Goal: Task Accomplishment & Management: Manage account settings

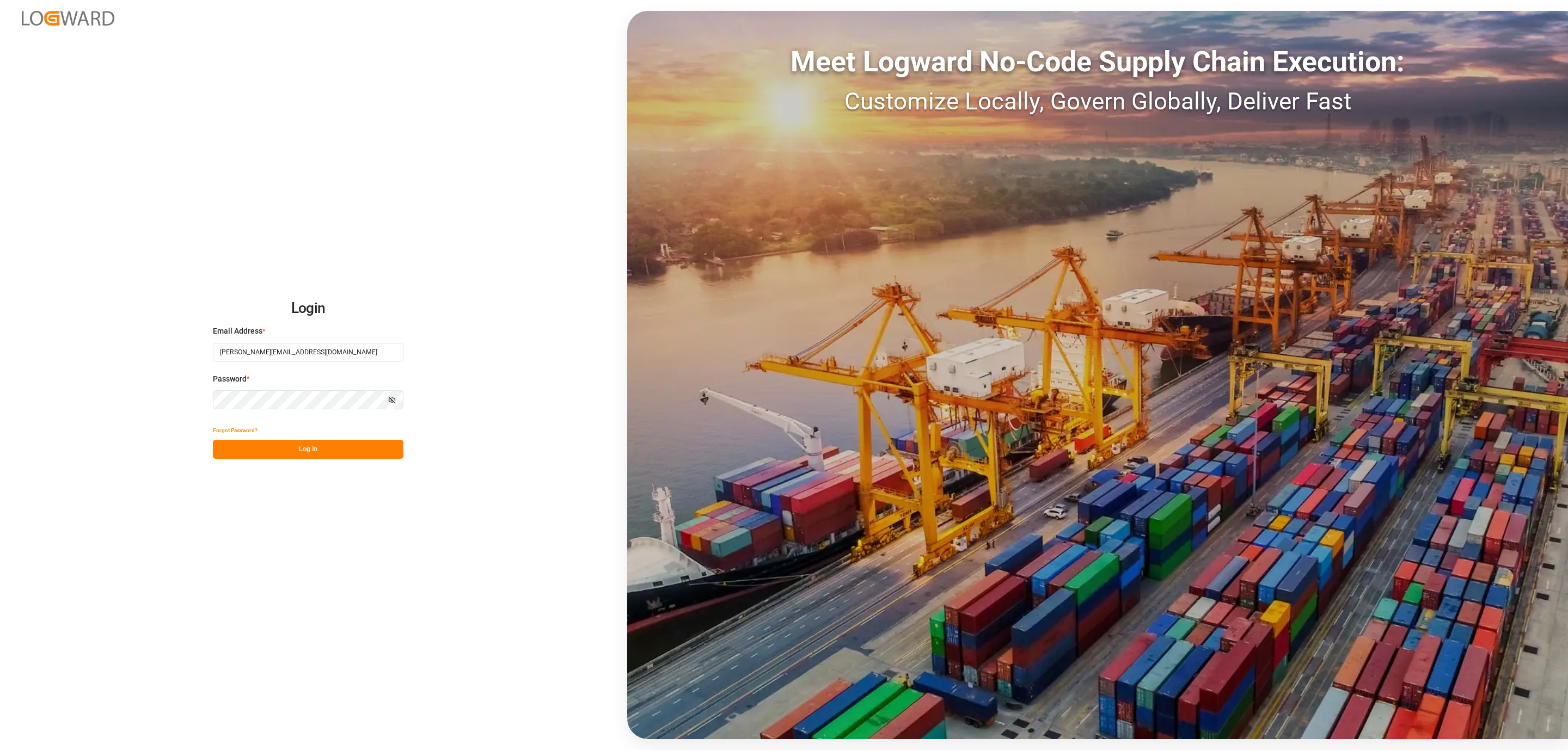
click at [357, 442] on button "Log In" at bounding box center [308, 449] width 191 height 19
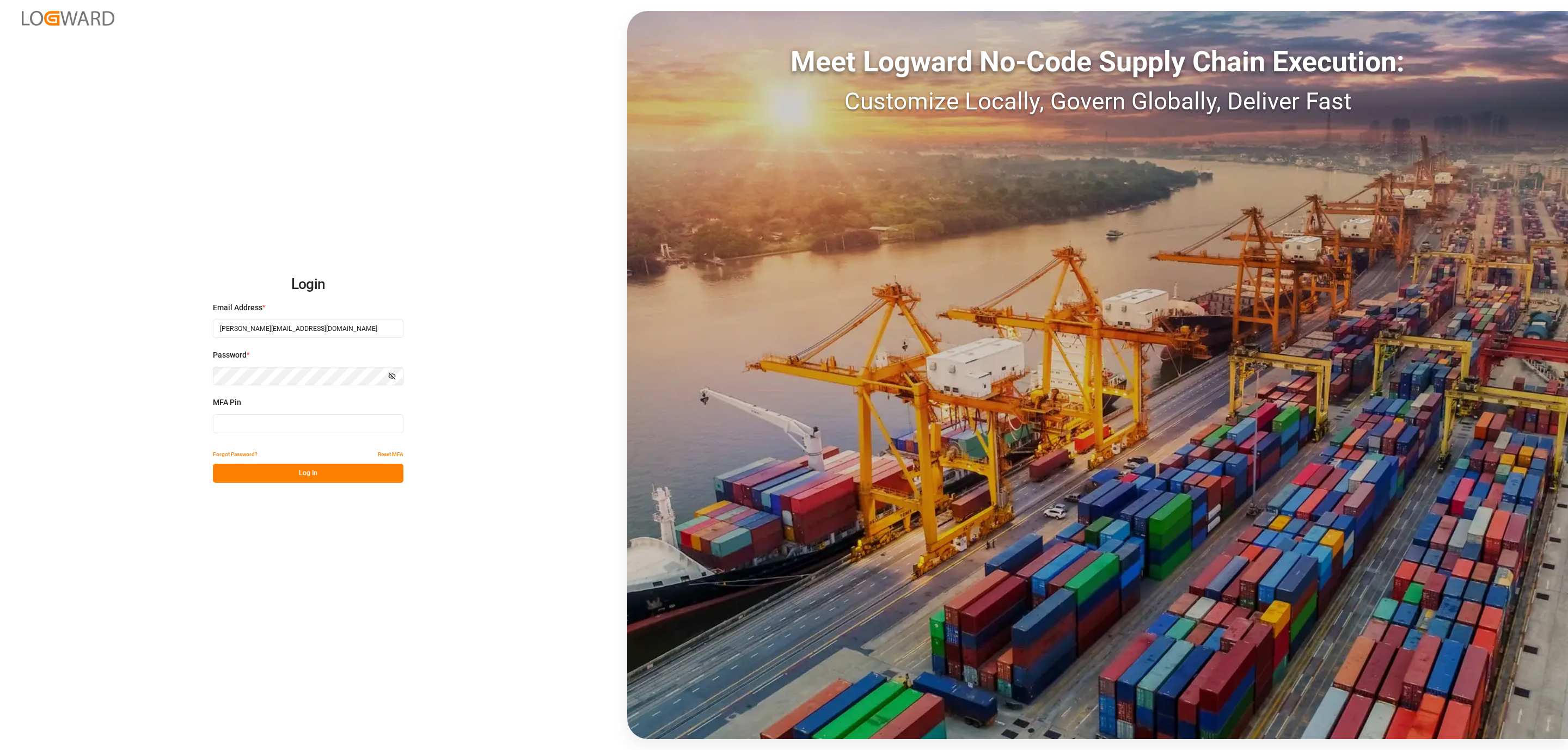
click at [260, 428] on input at bounding box center [308, 423] width 191 height 19
type input "956954"
click at [275, 477] on button "Log In" at bounding box center [308, 473] width 191 height 19
click at [267, 412] on div "MFA Pin 956954" at bounding box center [308, 421] width 191 height 48
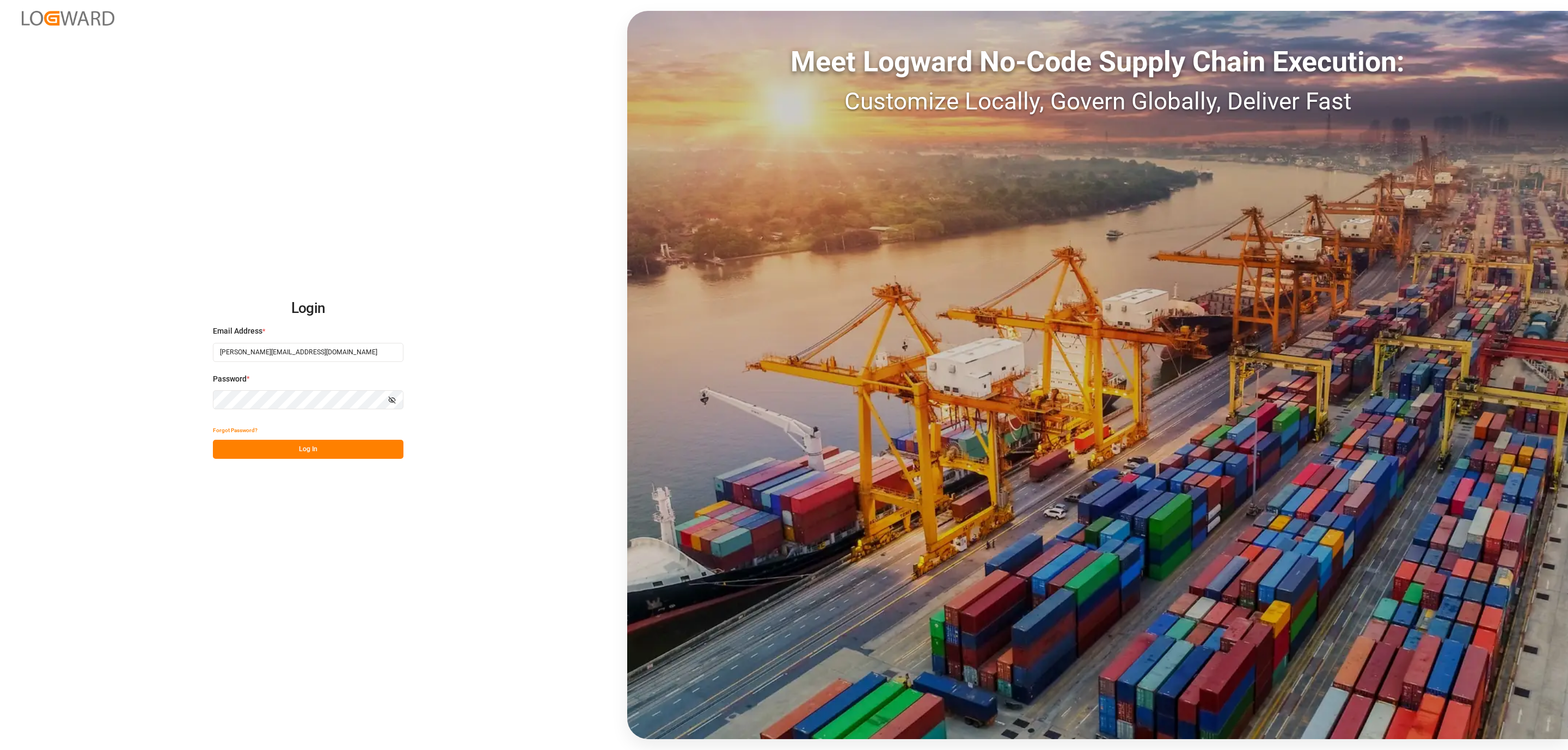
drag, startPoint x: 260, startPoint y: 456, endPoint x: 260, endPoint y: 449, distance: 7.0
click at [260, 454] on button "Log In" at bounding box center [308, 449] width 191 height 19
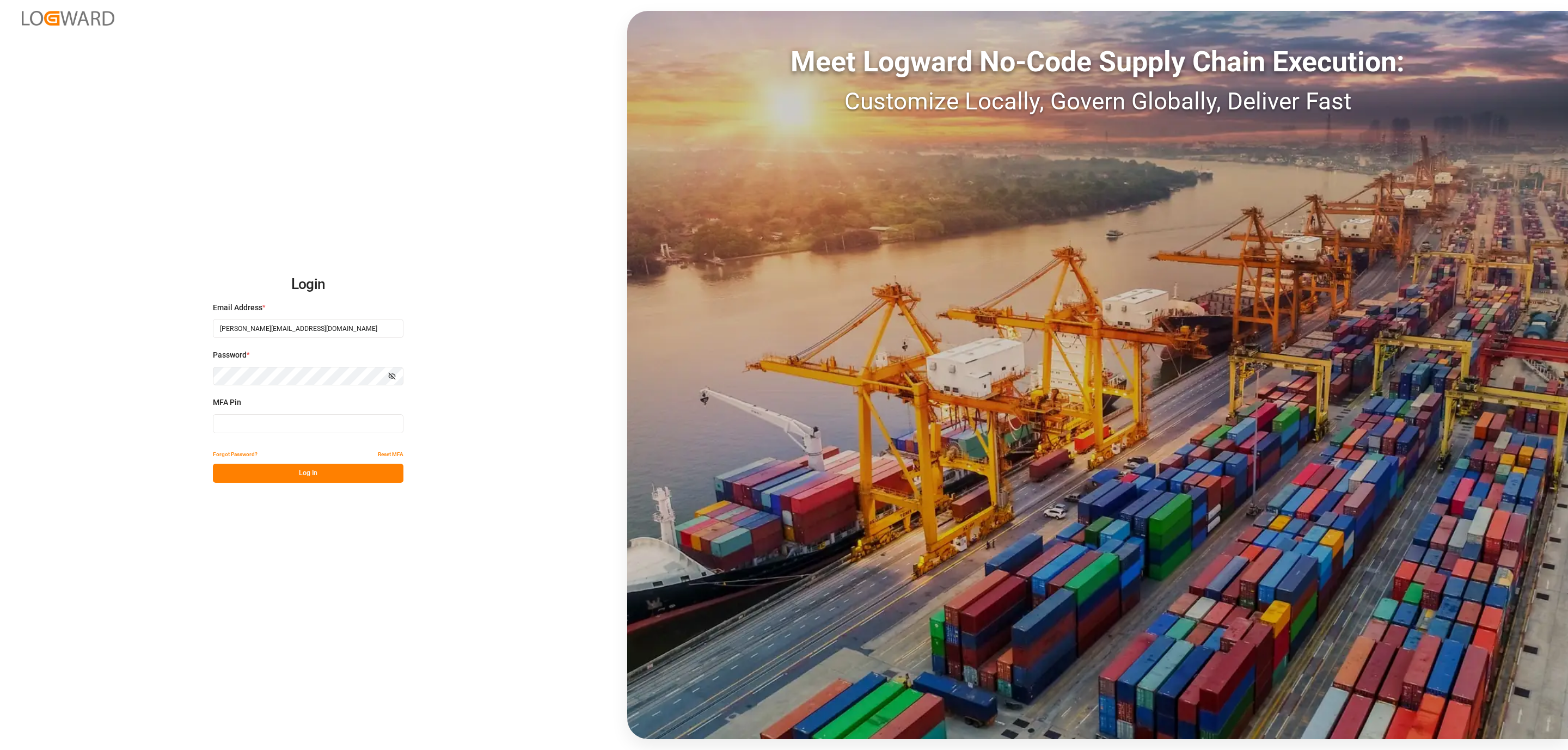
click at [246, 428] on input at bounding box center [308, 423] width 191 height 19
type input "956964"
click at [244, 476] on button "Log In" at bounding box center [308, 473] width 191 height 19
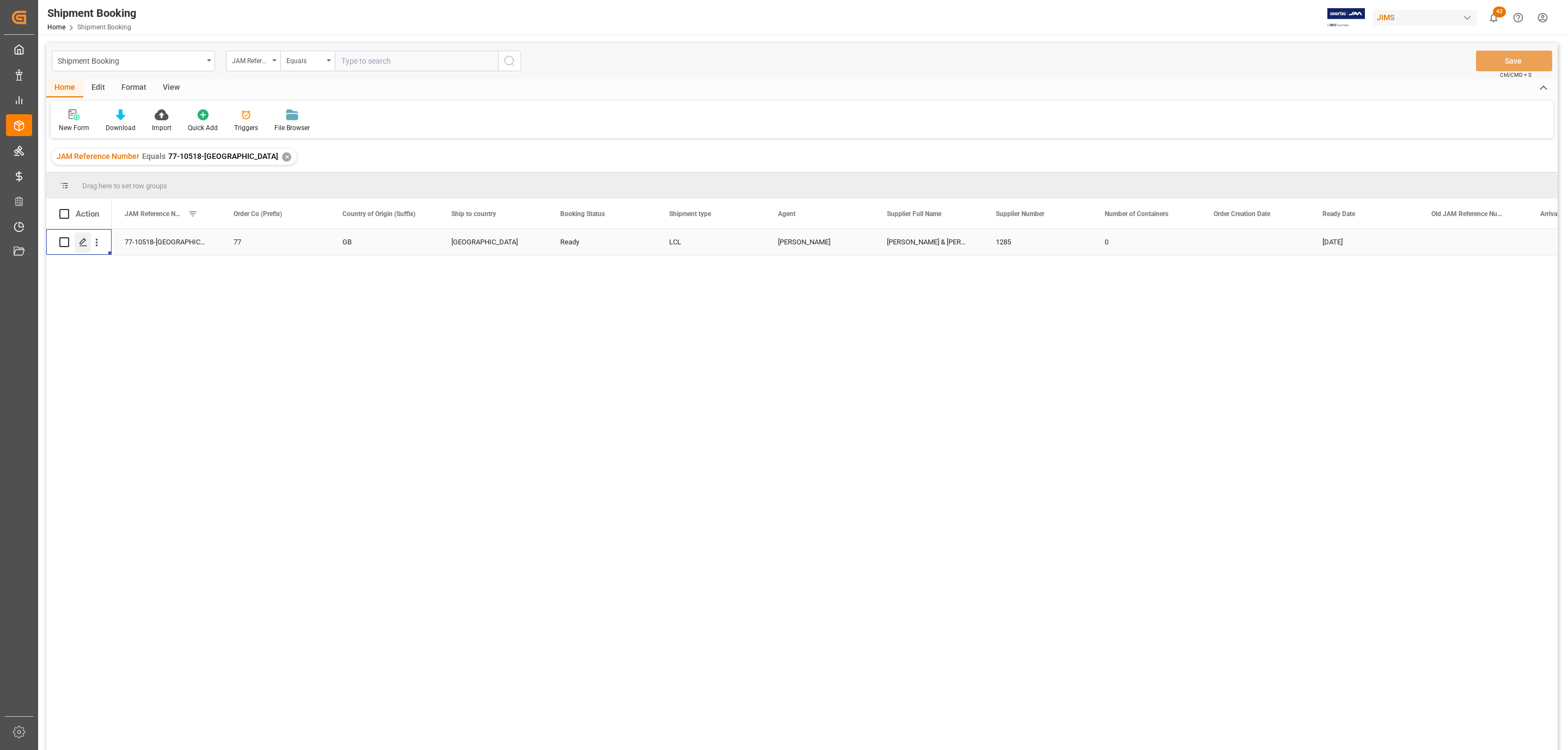
click at [84, 241] on polygon "Press SPACE to select this row." at bounding box center [83, 241] width 6 height 6
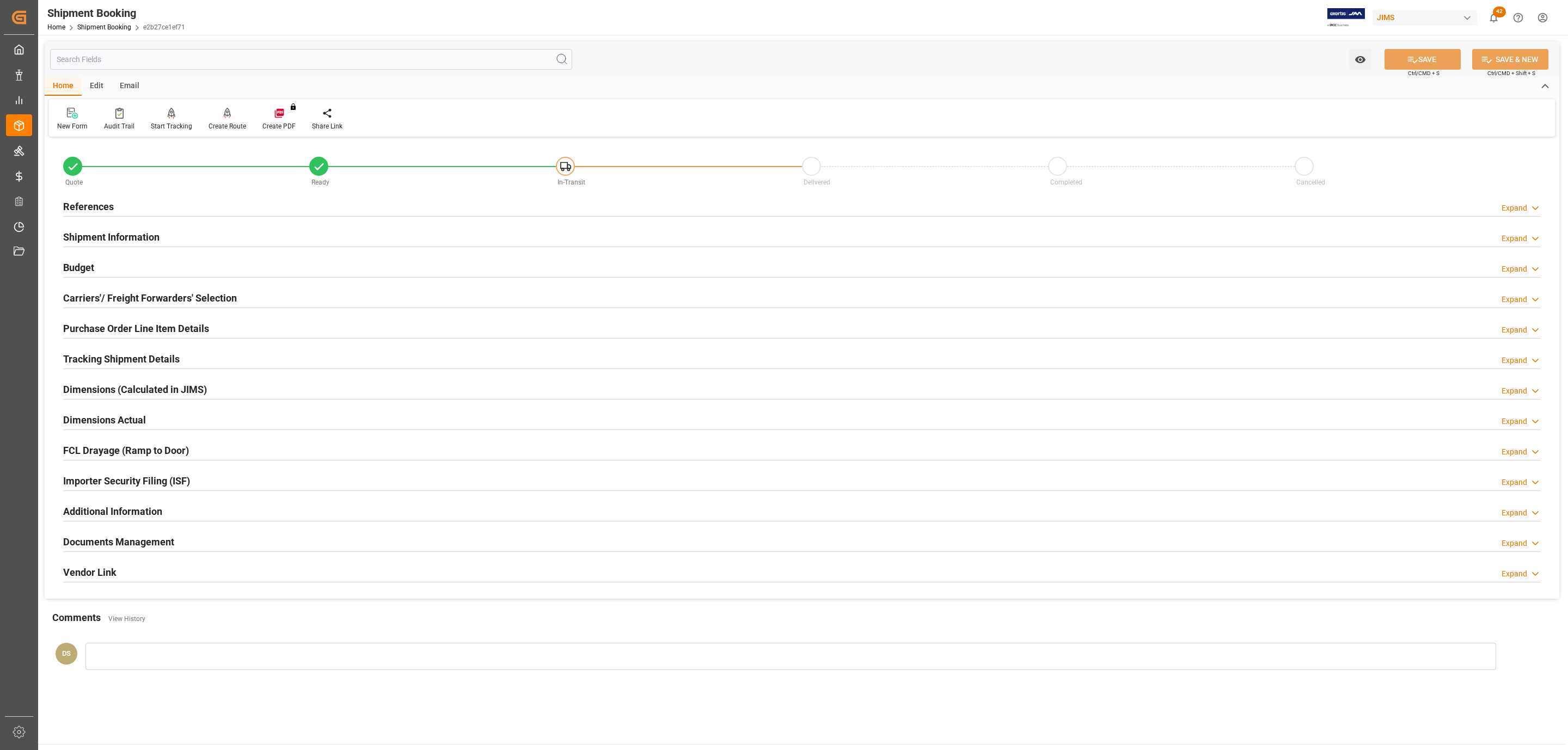
drag, startPoint x: 100, startPoint y: 358, endPoint x: 128, endPoint y: 379, distance: 35.0
click at [100, 358] on h2 "Tracking Shipment Details" at bounding box center [121, 359] width 117 height 15
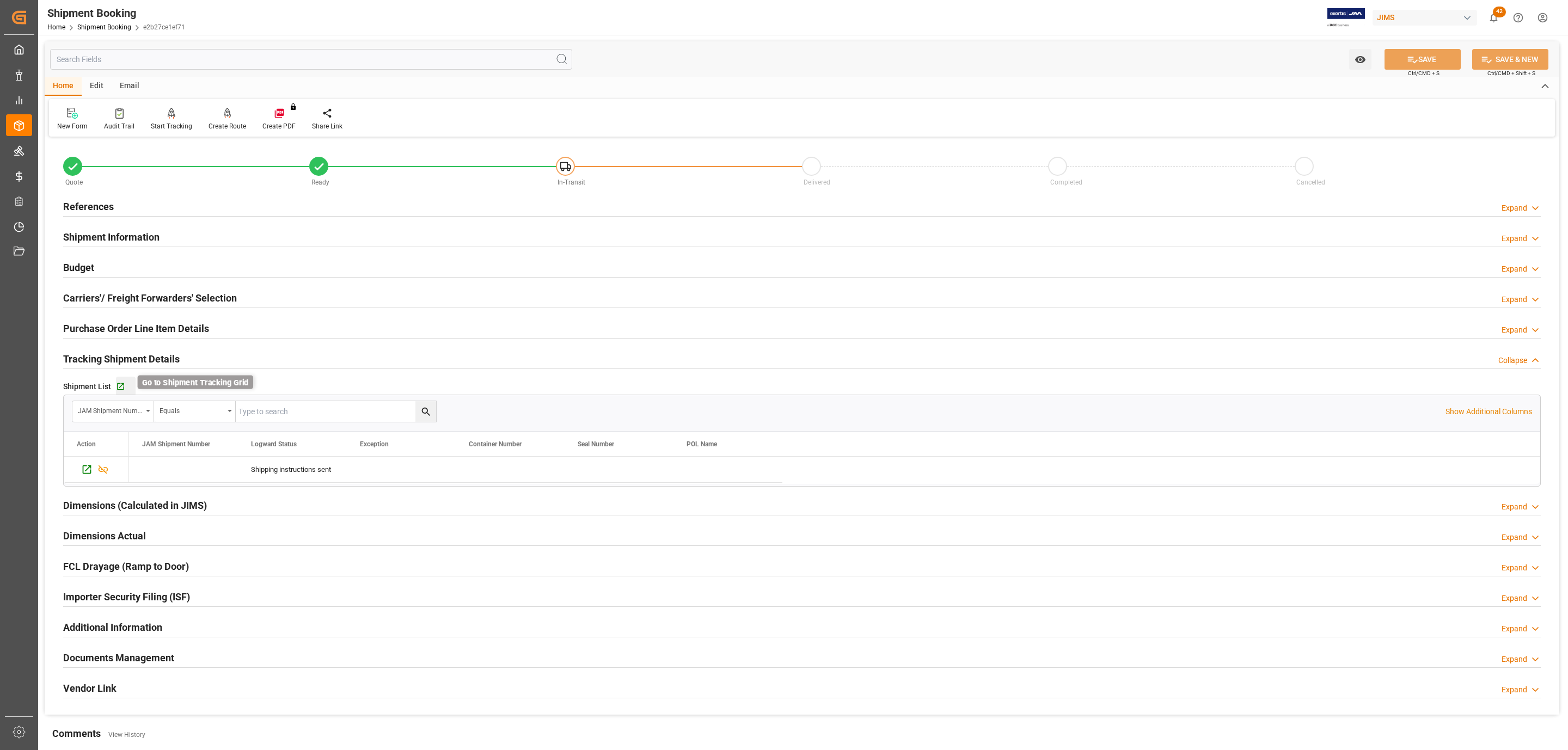
click at [121, 384] on icon "button" at bounding box center [120, 387] width 9 height 9
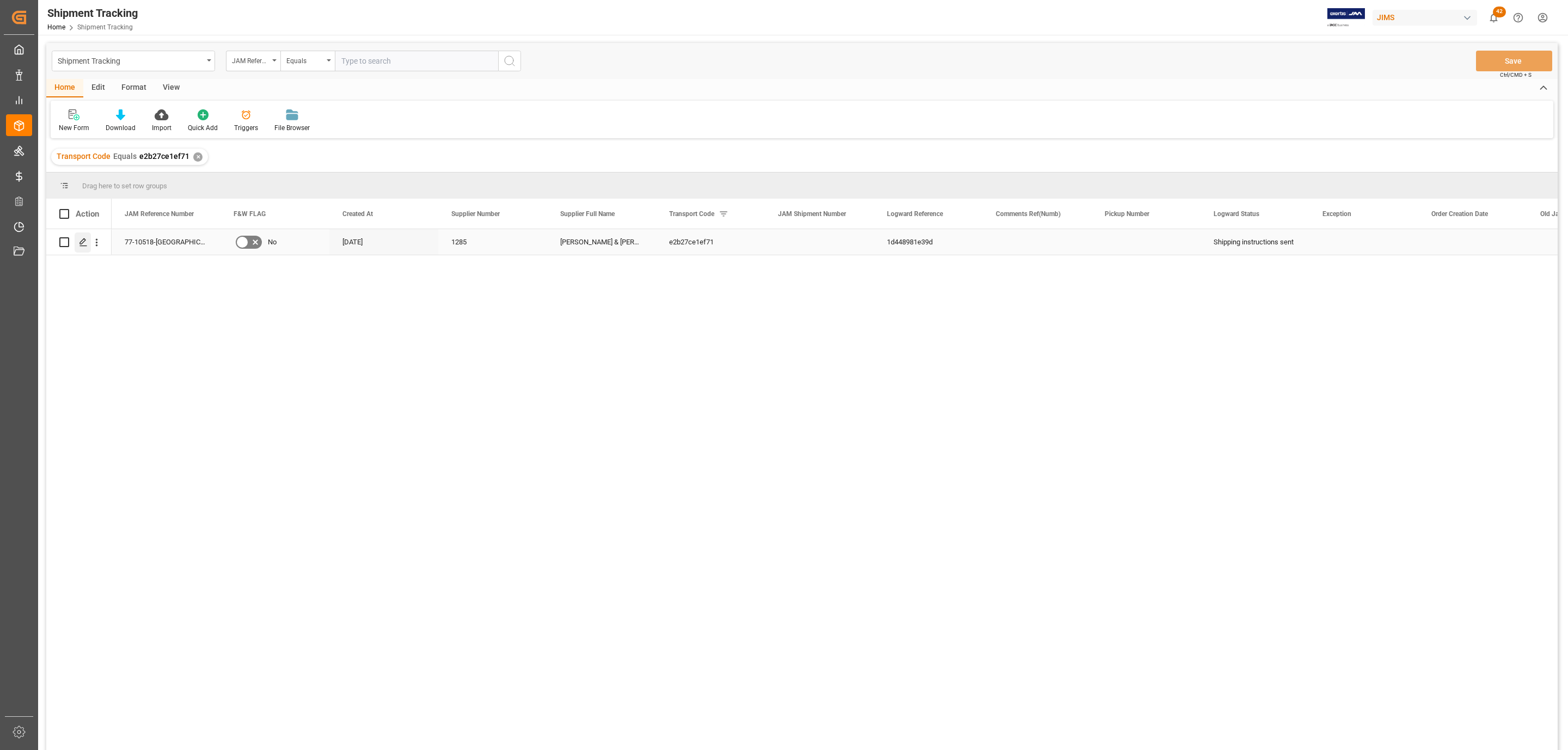
click at [85, 244] on icon "Press SPACE to select this row." at bounding box center [83, 242] width 8 height 8
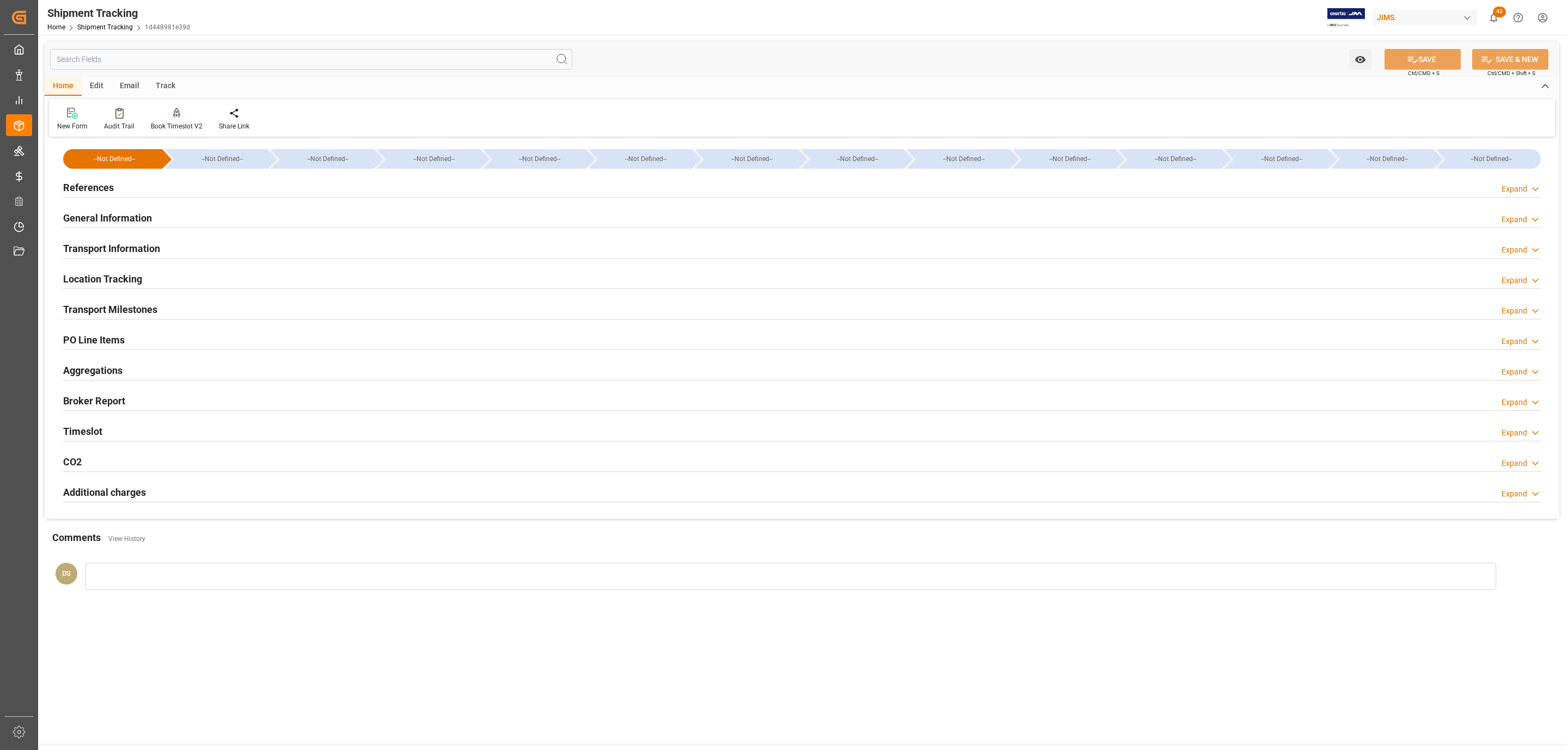
click at [188, 190] on div "References Expand" at bounding box center [802, 187] width 1477 height 21
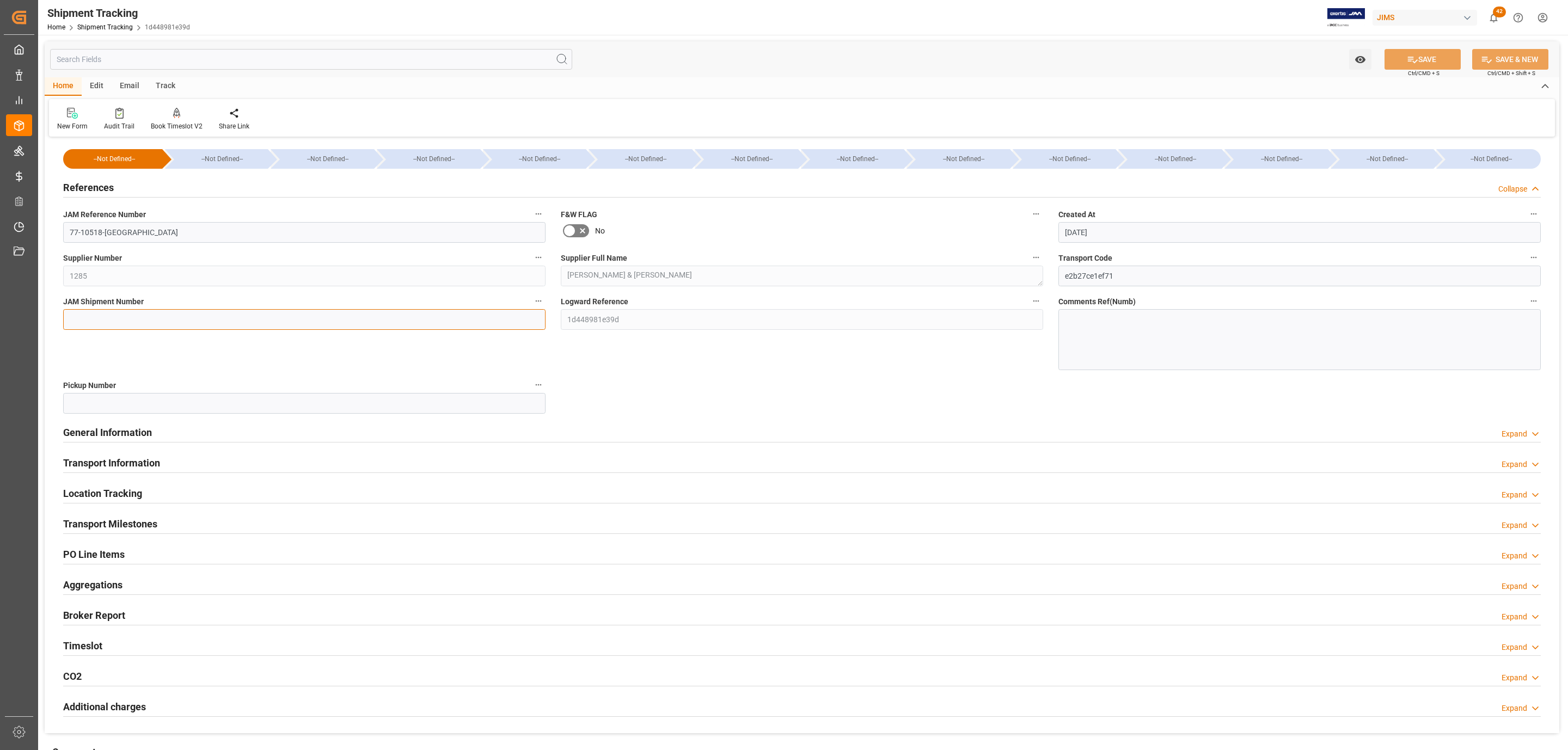
click at [98, 317] on input at bounding box center [304, 320] width 482 height 21
paste input "72886"
type input "72886"
drag, startPoint x: 1391, startPoint y: 59, endPoint x: 692, endPoint y: 328, distance: 749.0
click at [1392, 59] on button "SAVE" at bounding box center [1422, 59] width 76 height 21
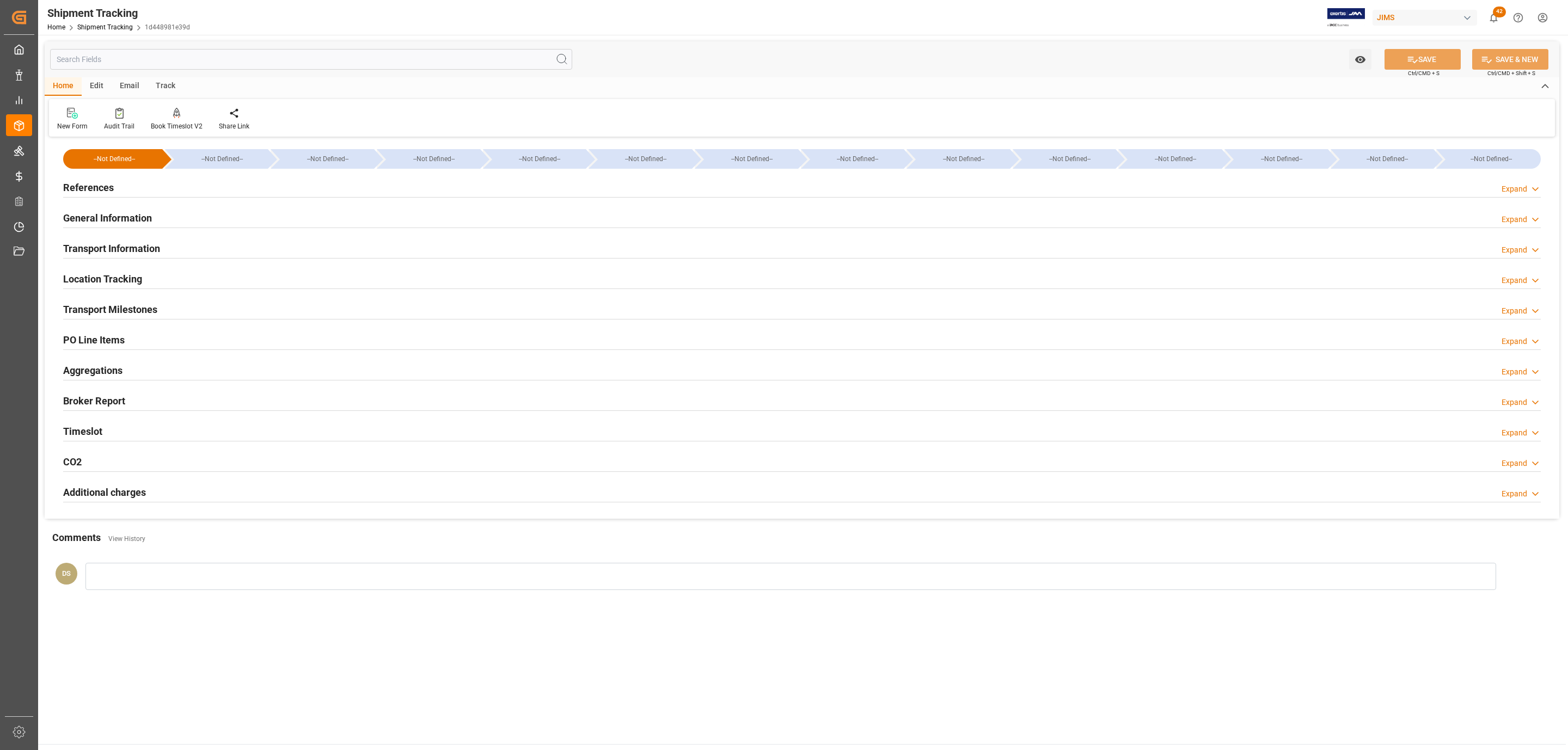
click at [135, 306] on h2 "Transport Milestones" at bounding box center [110, 309] width 94 height 15
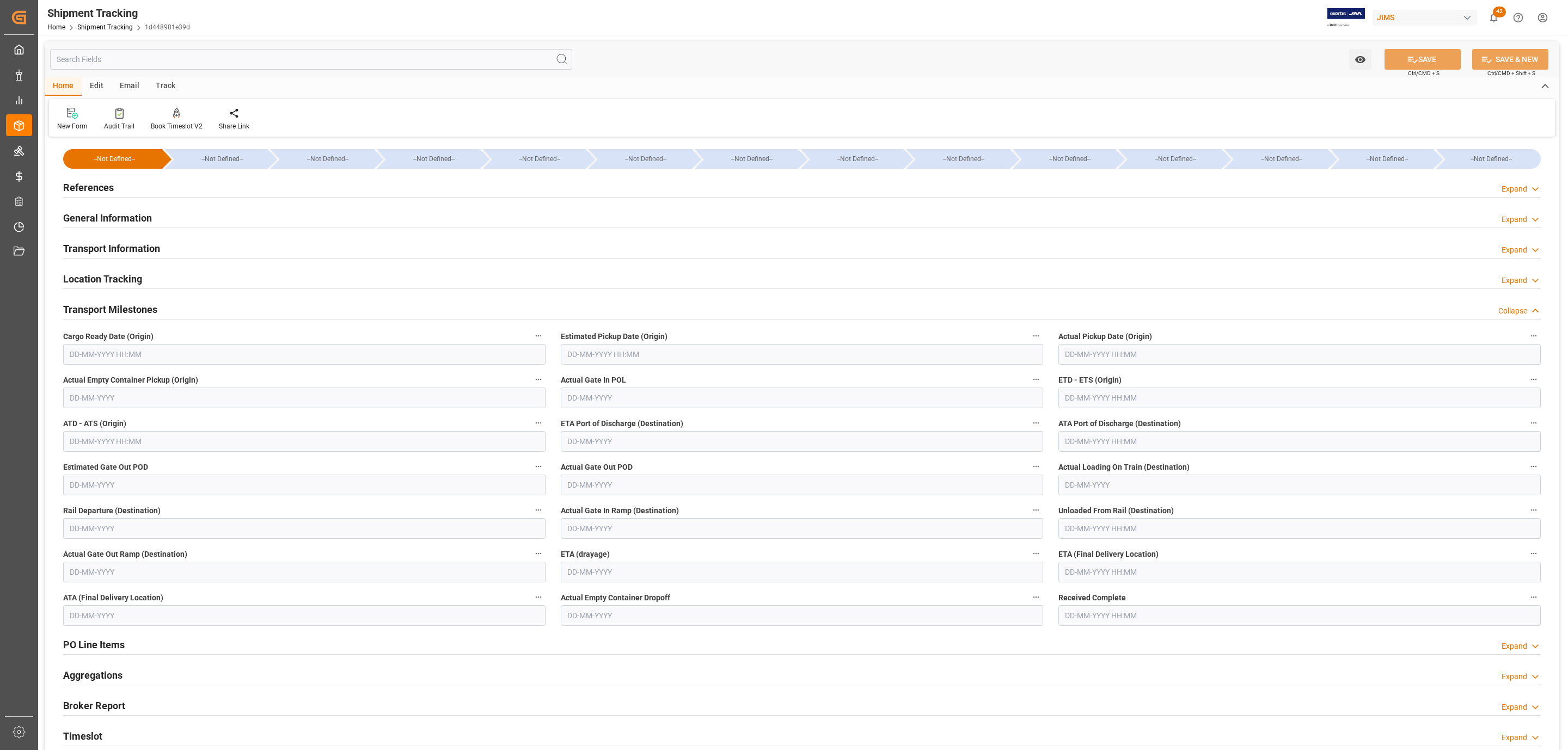
click at [169, 250] on div "Transport Information Expand" at bounding box center [802, 248] width 1477 height 21
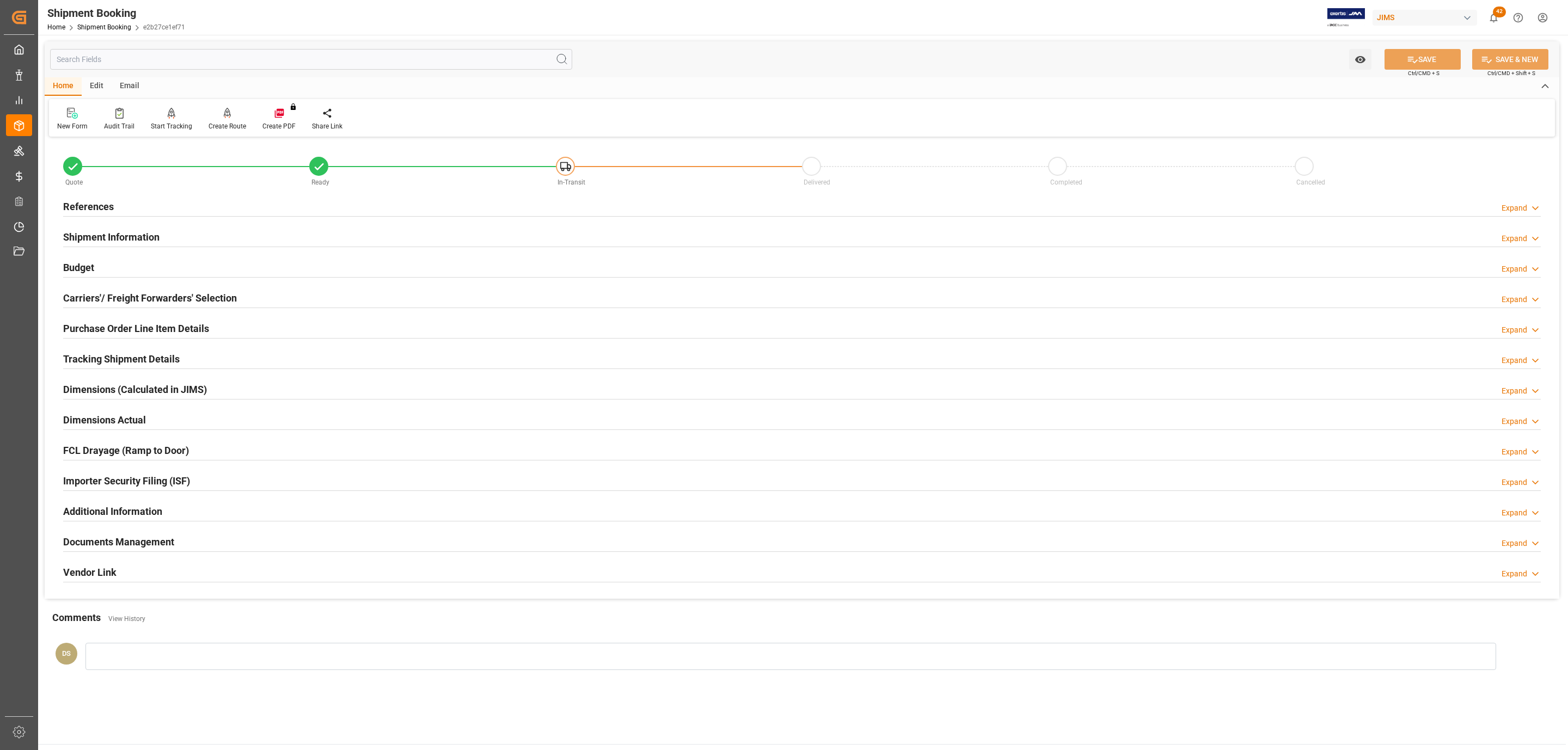
drag, startPoint x: 107, startPoint y: 234, endPoint x: 930, endPoint y: 338, distance: 829.5
click at [107, 234] on h2 "Shipment Information" at bounding box center [112, 237] width 96 height 15
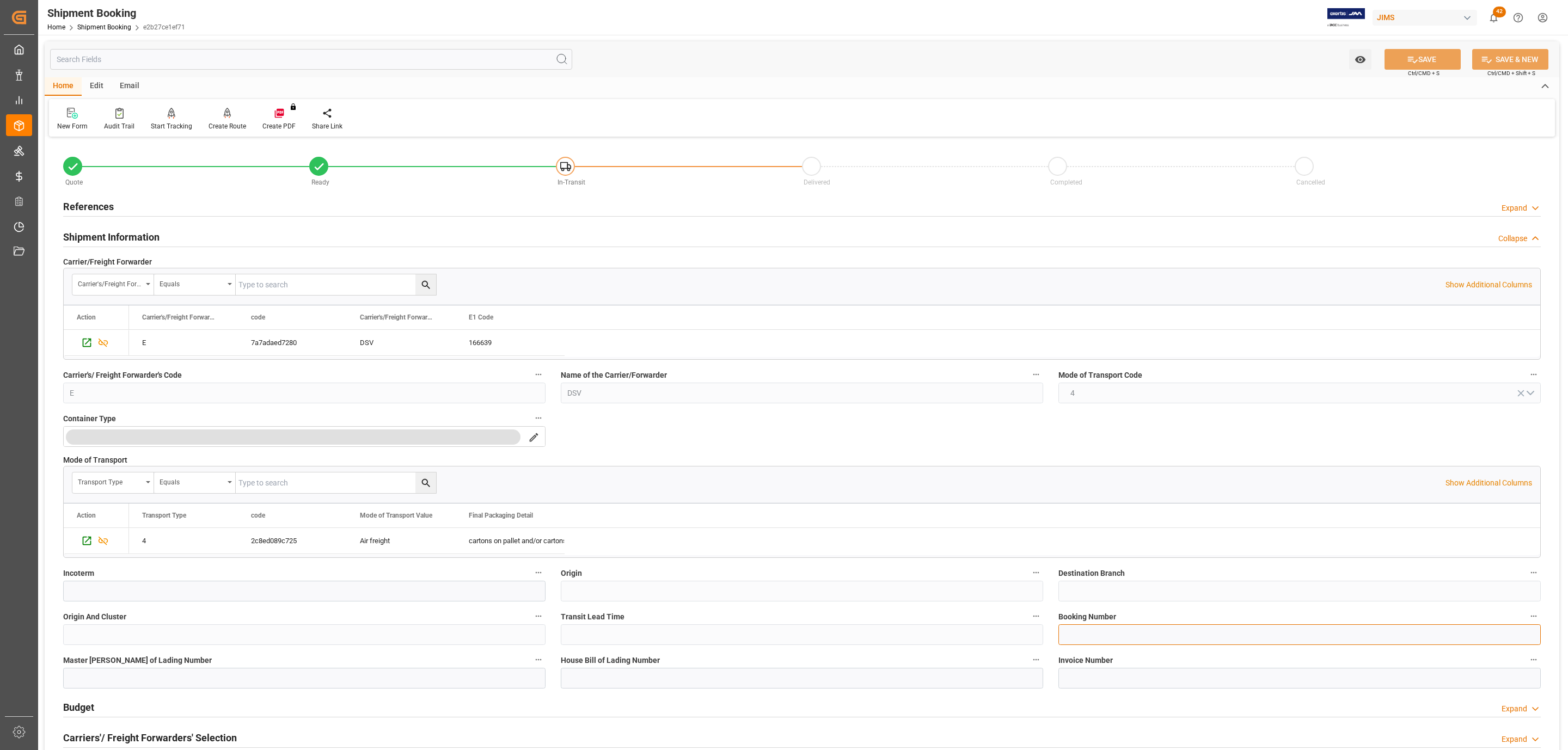
click at [1090, 638] on input at bounding box center [1299, 635] width 482 height 21
paste input "LON0016859"
type input "LON0016859"
click at [1419, 58] on button "SAVE" at bounding box center [1422, 59] width 76 height 21
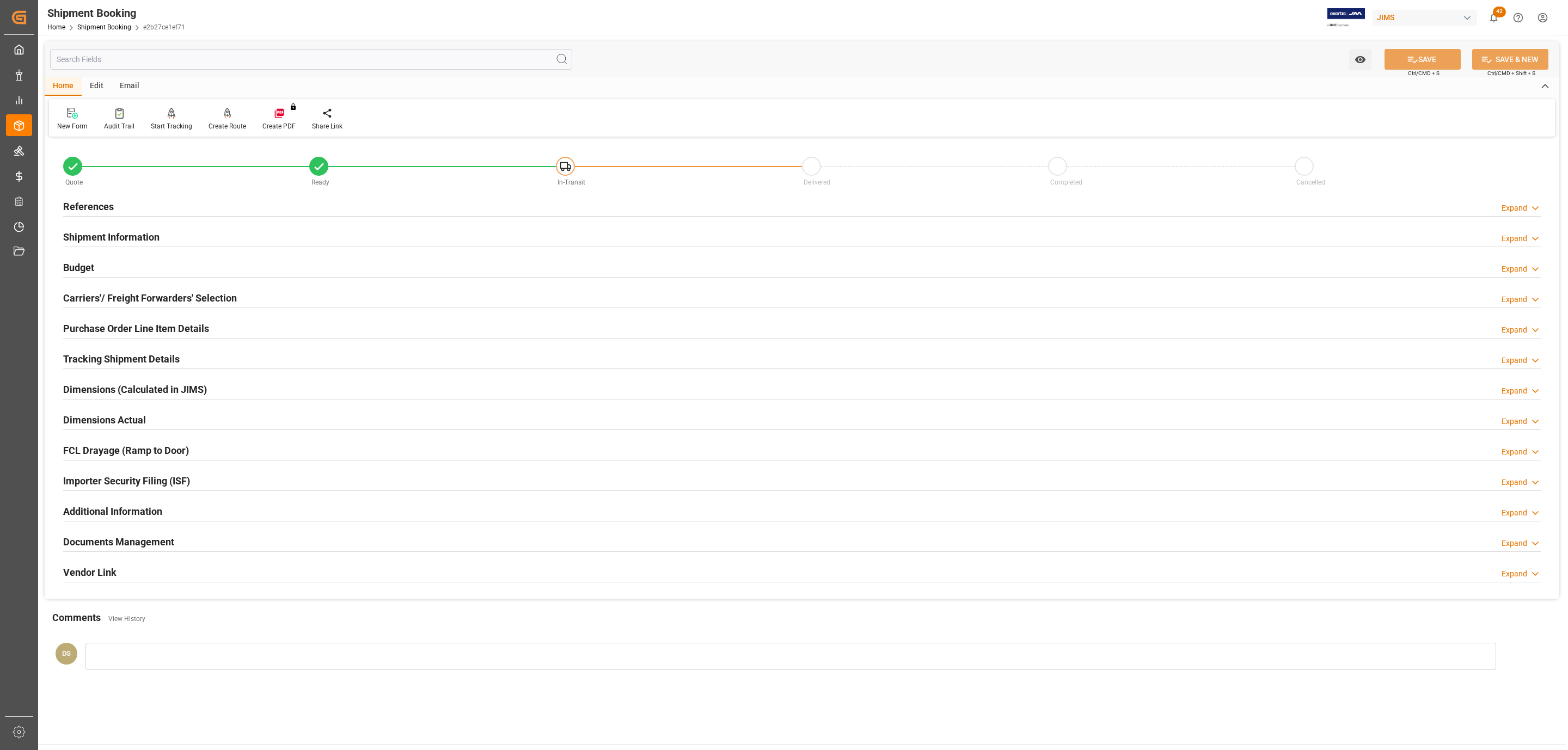
click at [125, 237] on h2 "Shipment Information" at bounding box center [112, 237] width 96 height 15
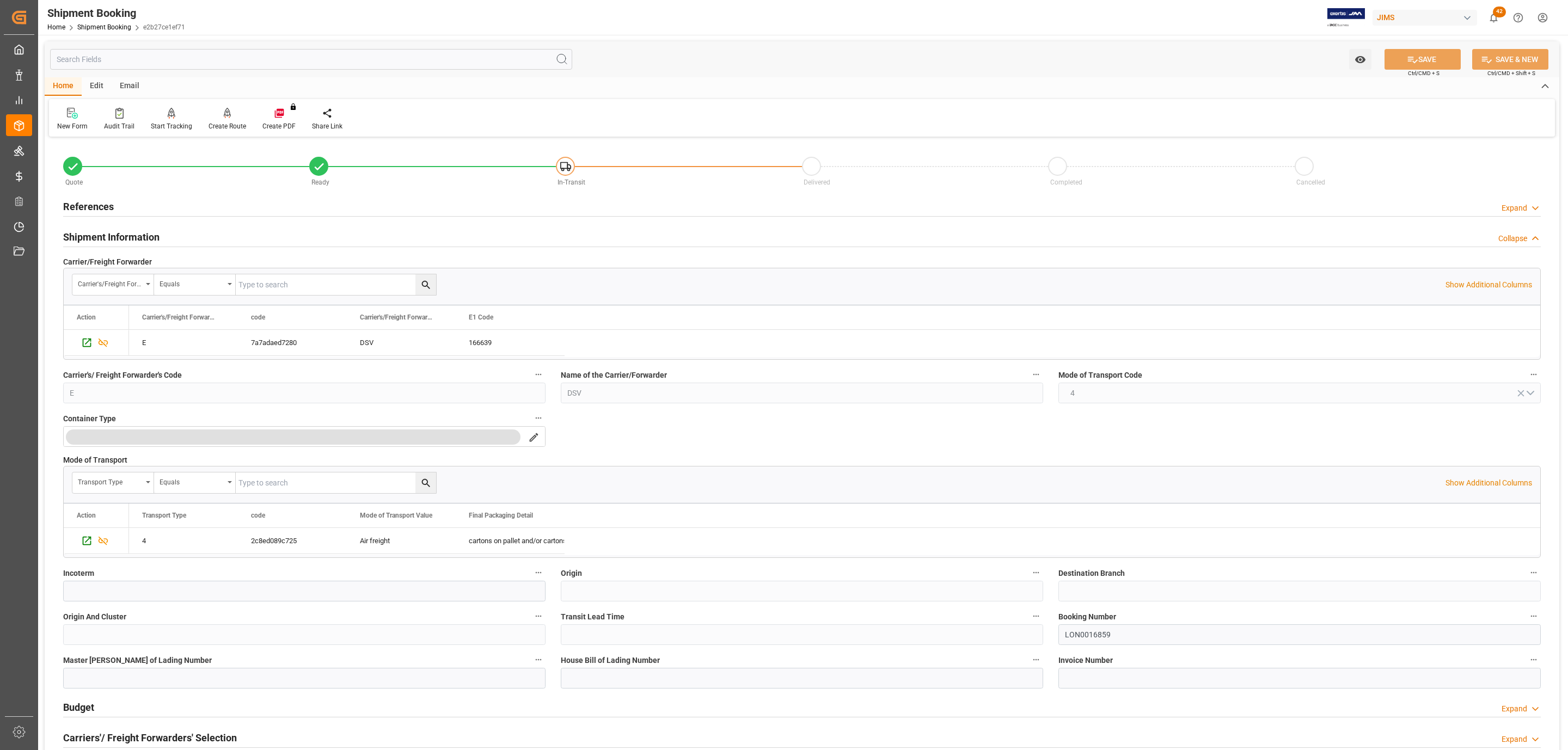
click at [93, 229] on div "Shipment Information" at bounding box center [112, 237] width 96 height 21
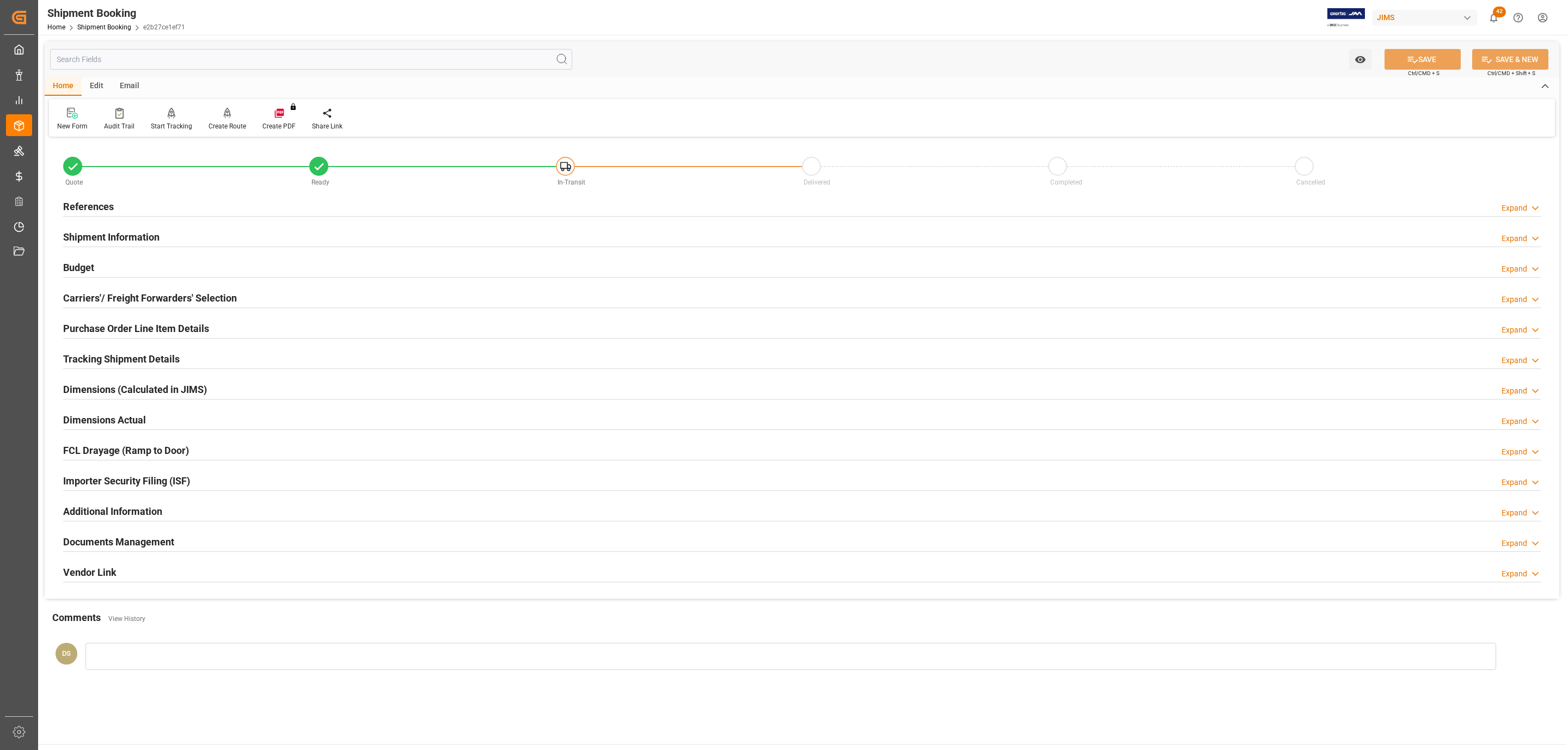
click at [91, 271] on h2 "Budget" at bounding box center [79, 267] width 31 height 15
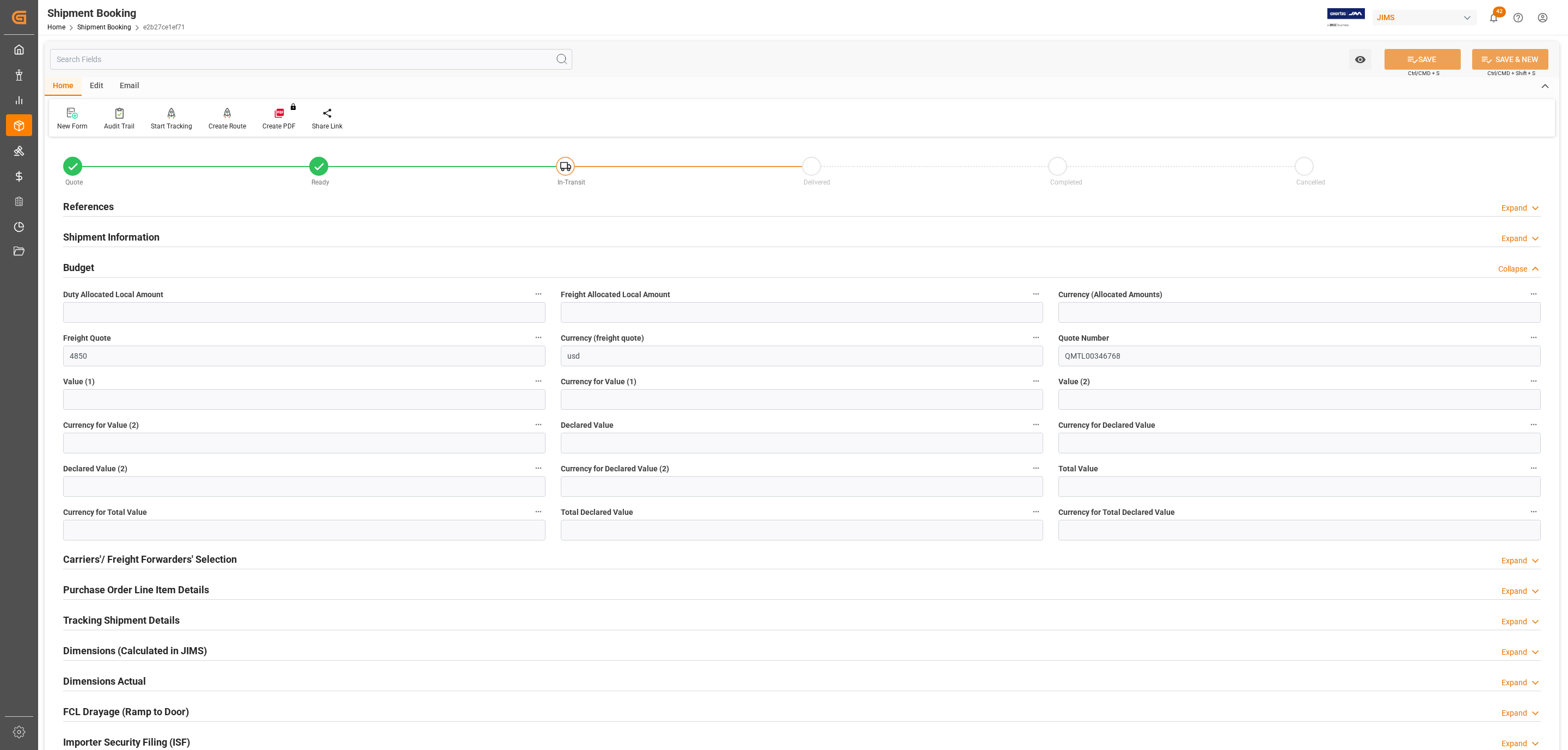
click at [91, 271] on h2 "Budget" at bounding box center [79, 267] width 31 height 15
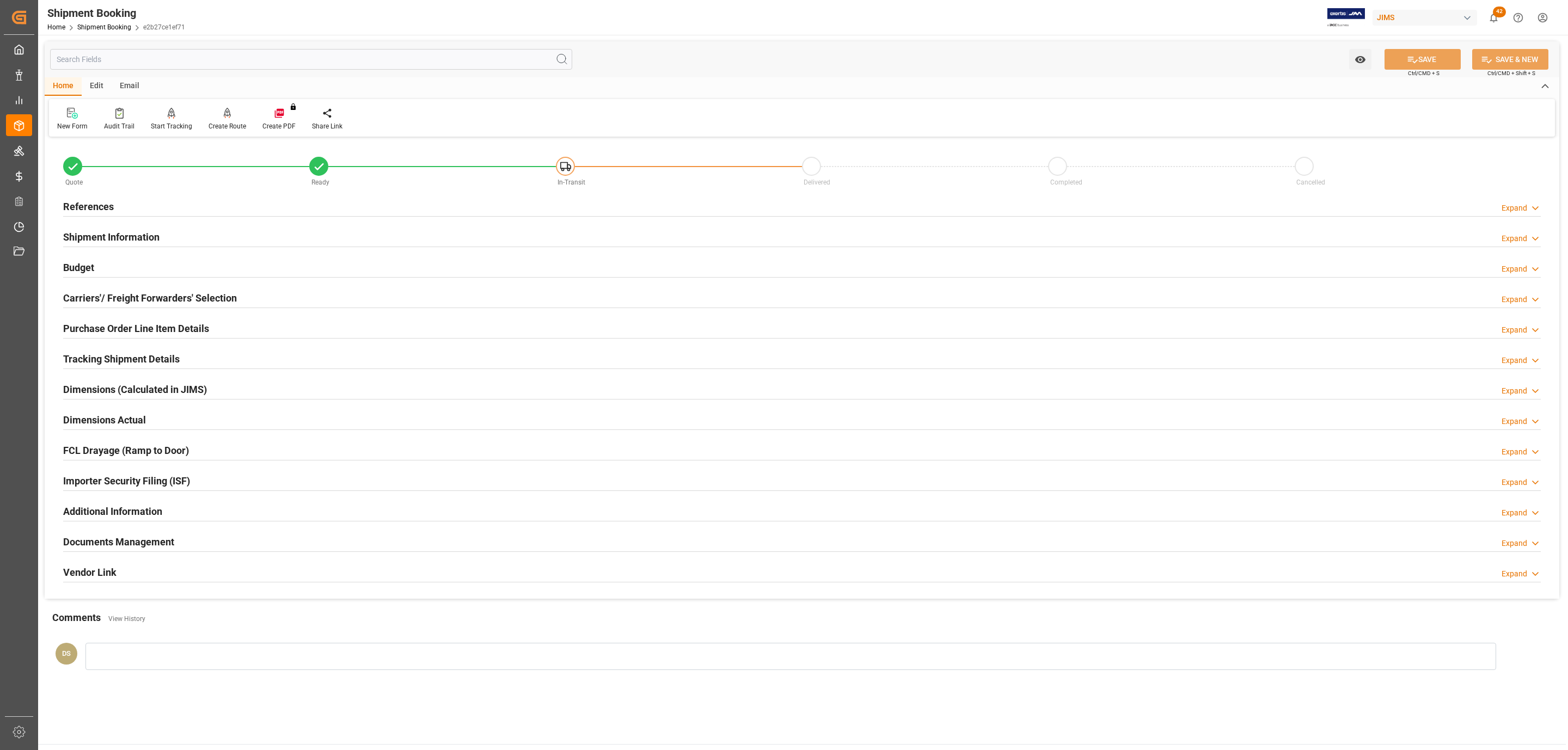
click at [97, 289] on div "Carriers'/ Freight Forwarders' Selection" at bounding box center [150, 297] width 174 height 21
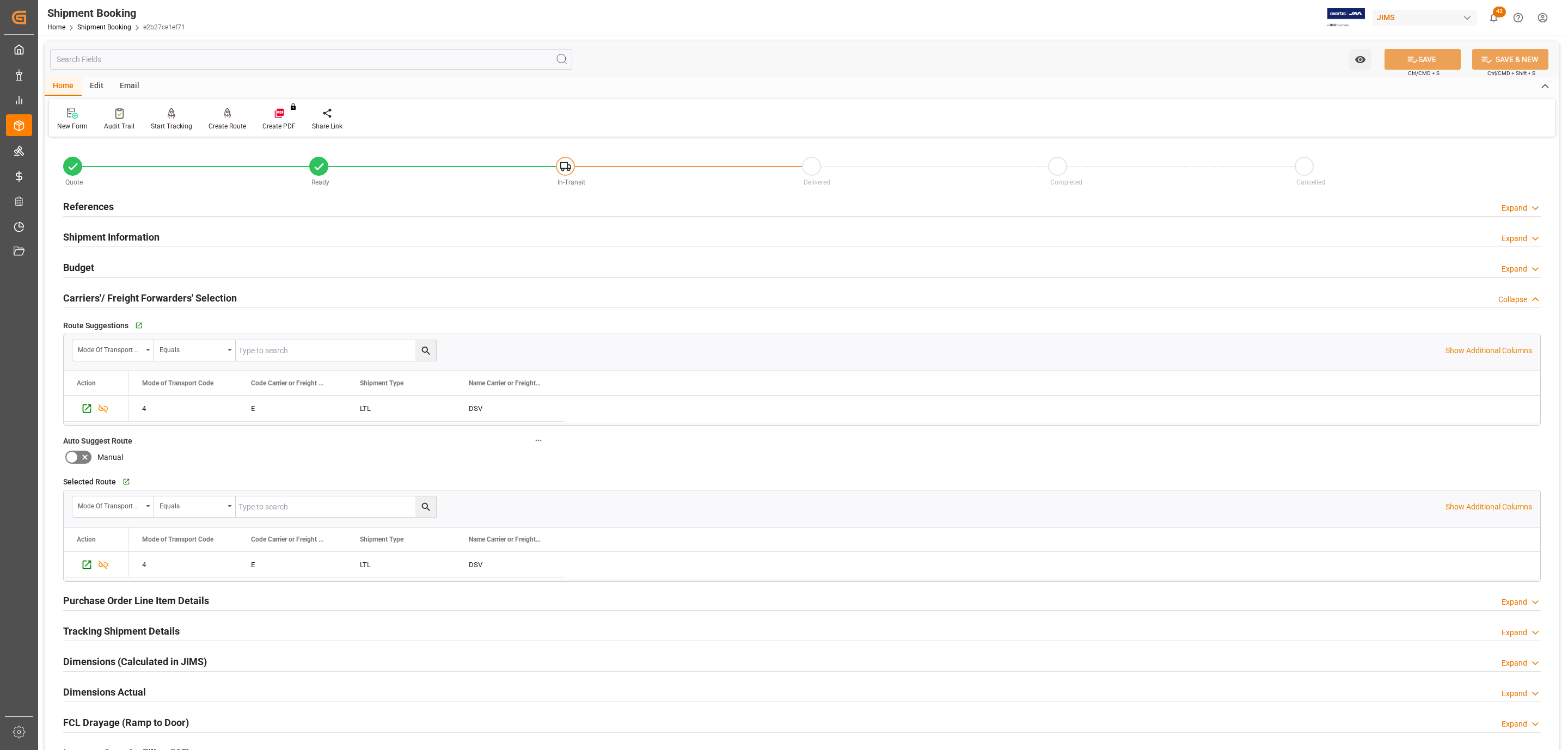
click at [97, 289] on div "Carriers'/ Freight Forwarders' Selection" at bounding box center [150, 297] width 174 height 21
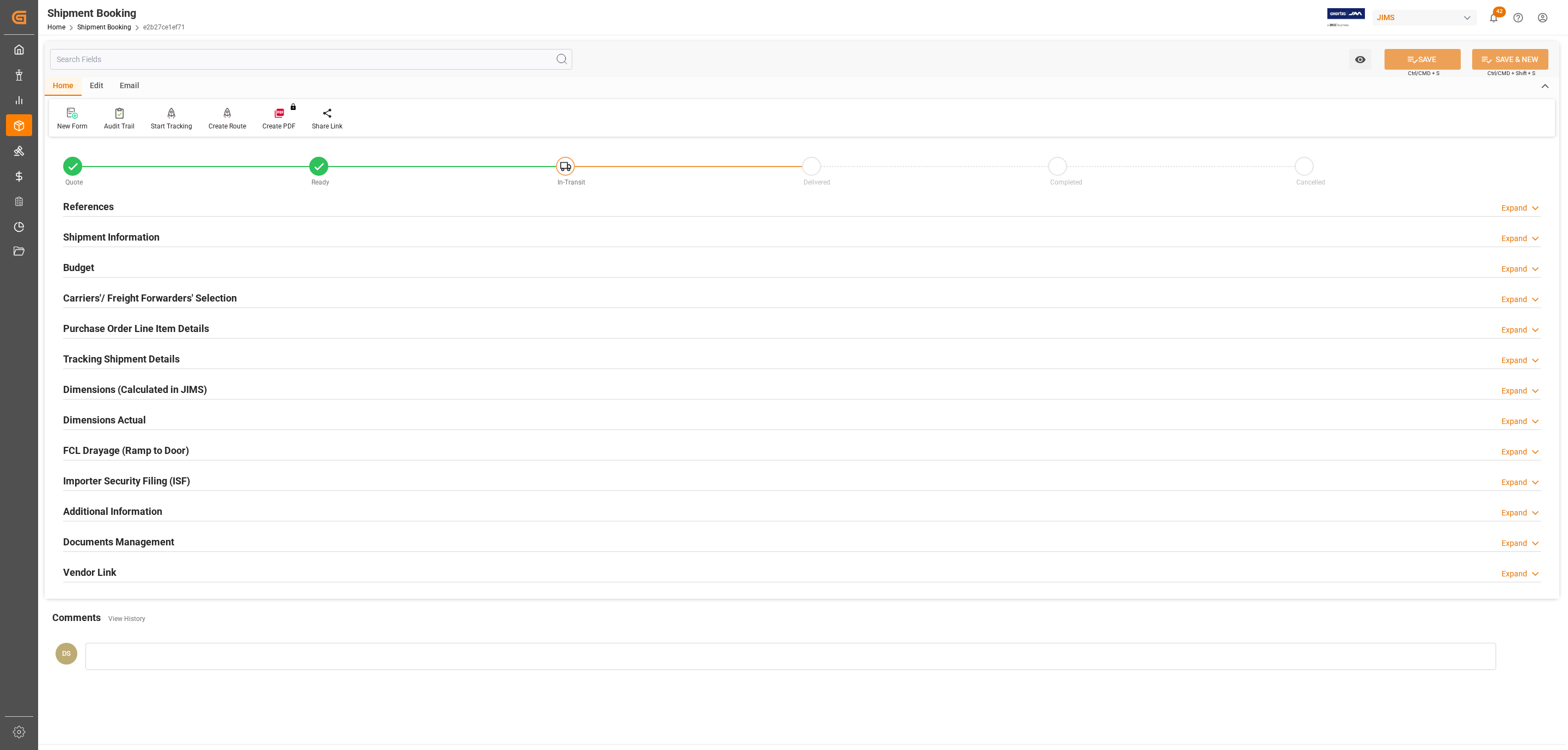
click at [105, 542] on h2 "Documents Management" at bounding box center [119, 541] width 111 height 15
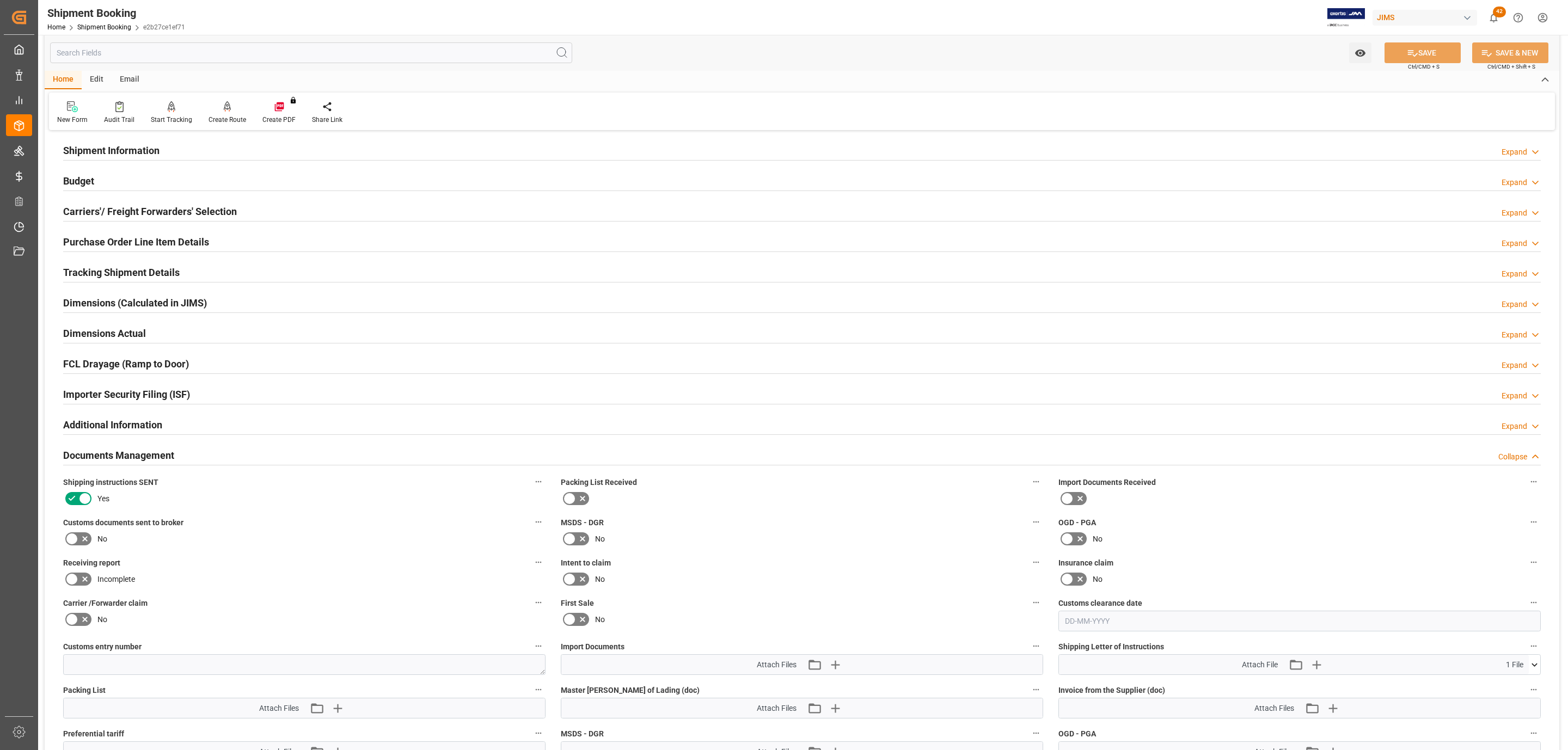
scroll to position [327, 0]
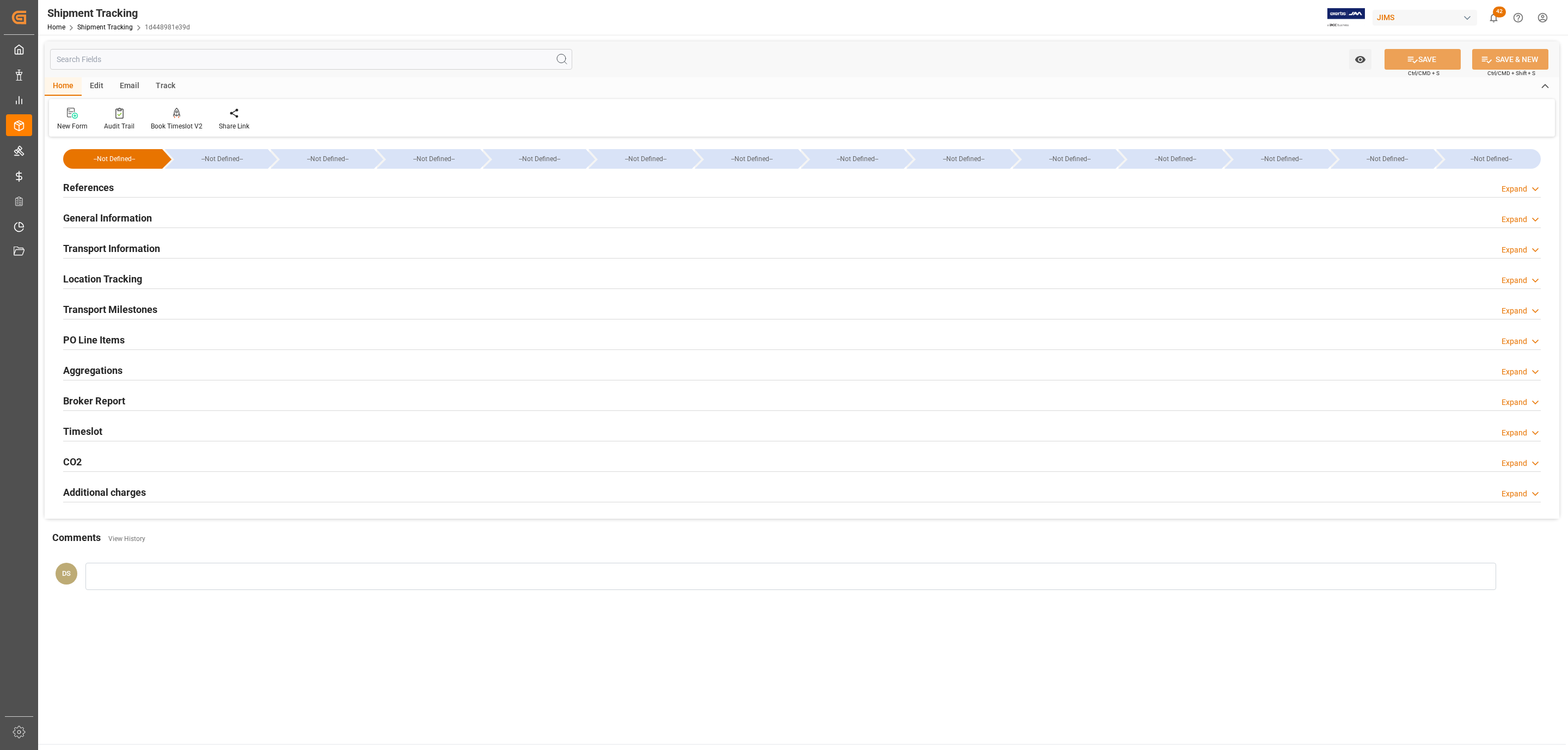
click at [144, 306] on h2 "Transport Milestones" at bounding box center [110, 309] width 94 height 15
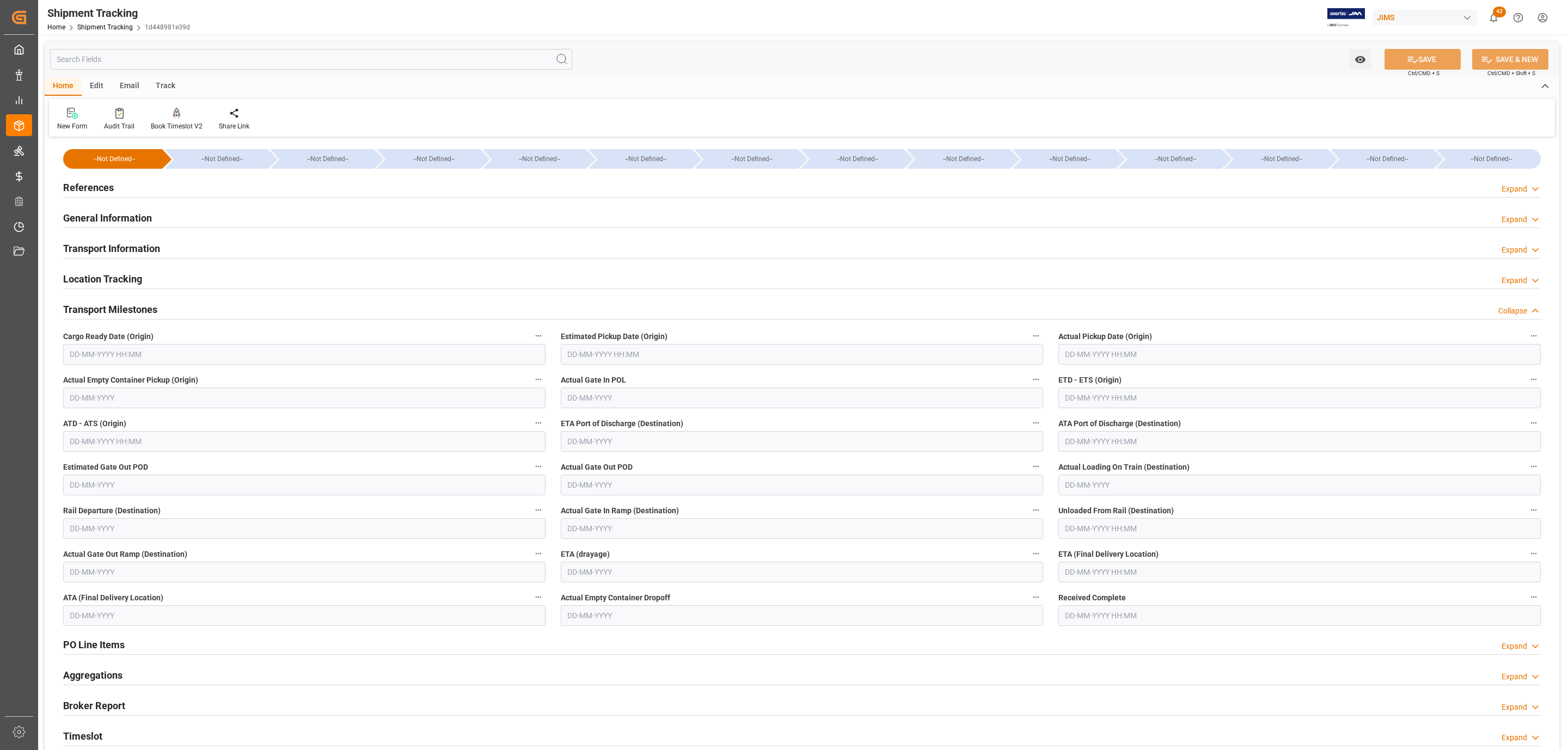
click at [115, 361] on input "text" at bounding box center [304, 354] width 482 height 21
drag, startPoint x: 73, startPoint y: 421, endPoint x: 532, endPoint y: 396, distance: 459.7
click at [73, 421] on div "1" at bounding box center [77, 421] width 14 height 13
type input "[DATE] 00:00"
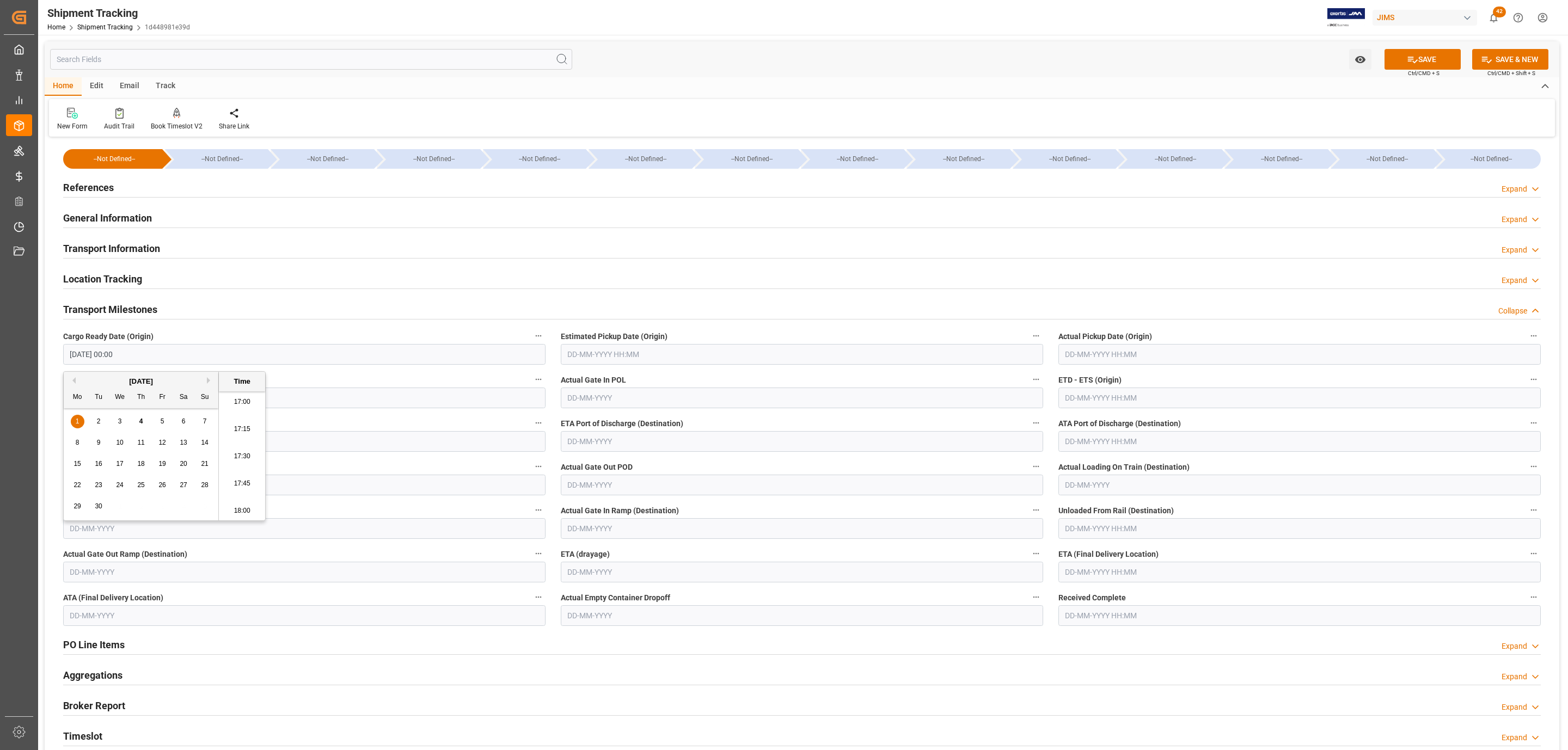
click at [588, 354] on input "text" at bounding box center [802, 354] width 482 height 21
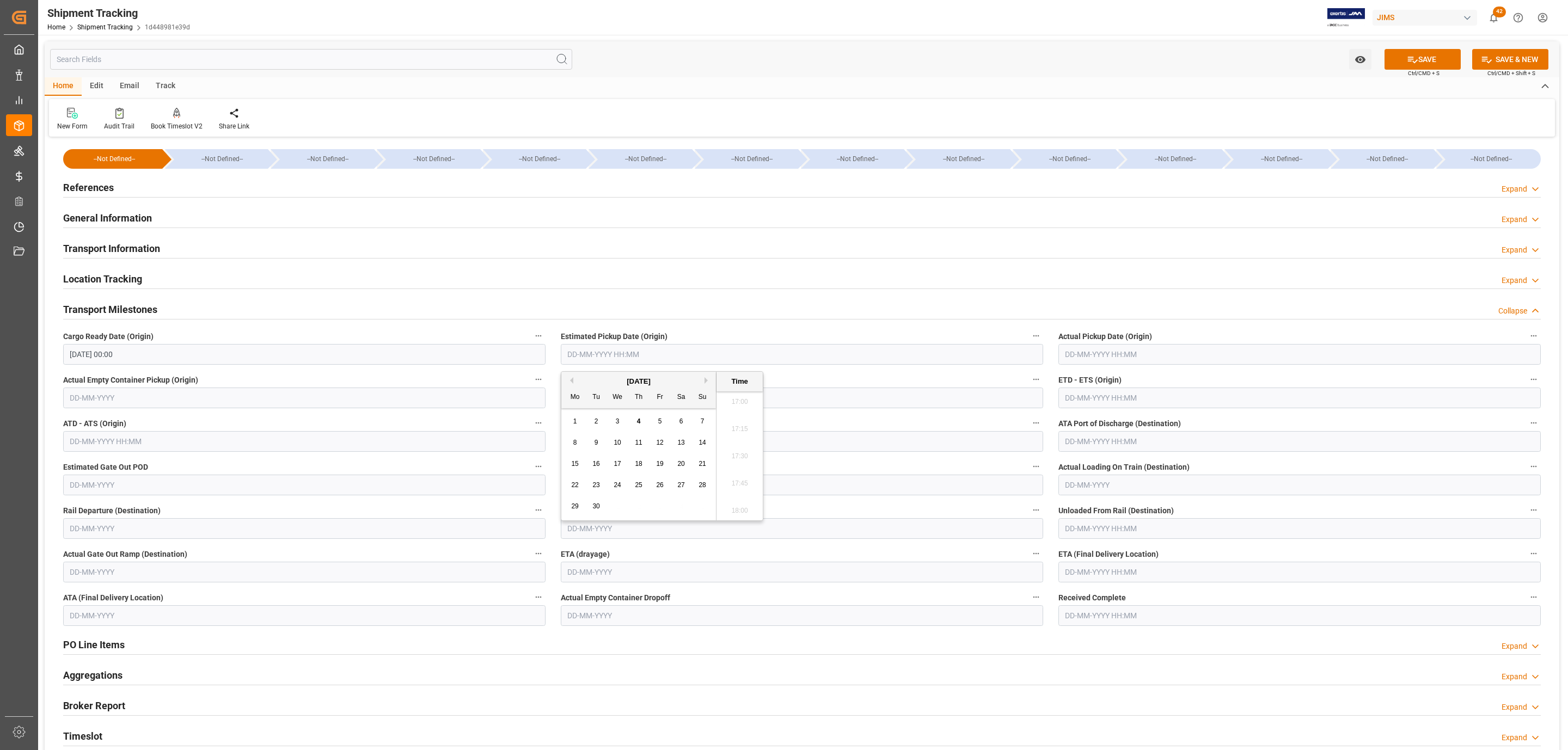
click at [596, 419] on span "2" at bounding box center [596, 421] width 3 height 8
type input "[DATE] 00:00"
click at [1110, 361] on input "text" at bounding box center [1299, 354] width 482 height 21
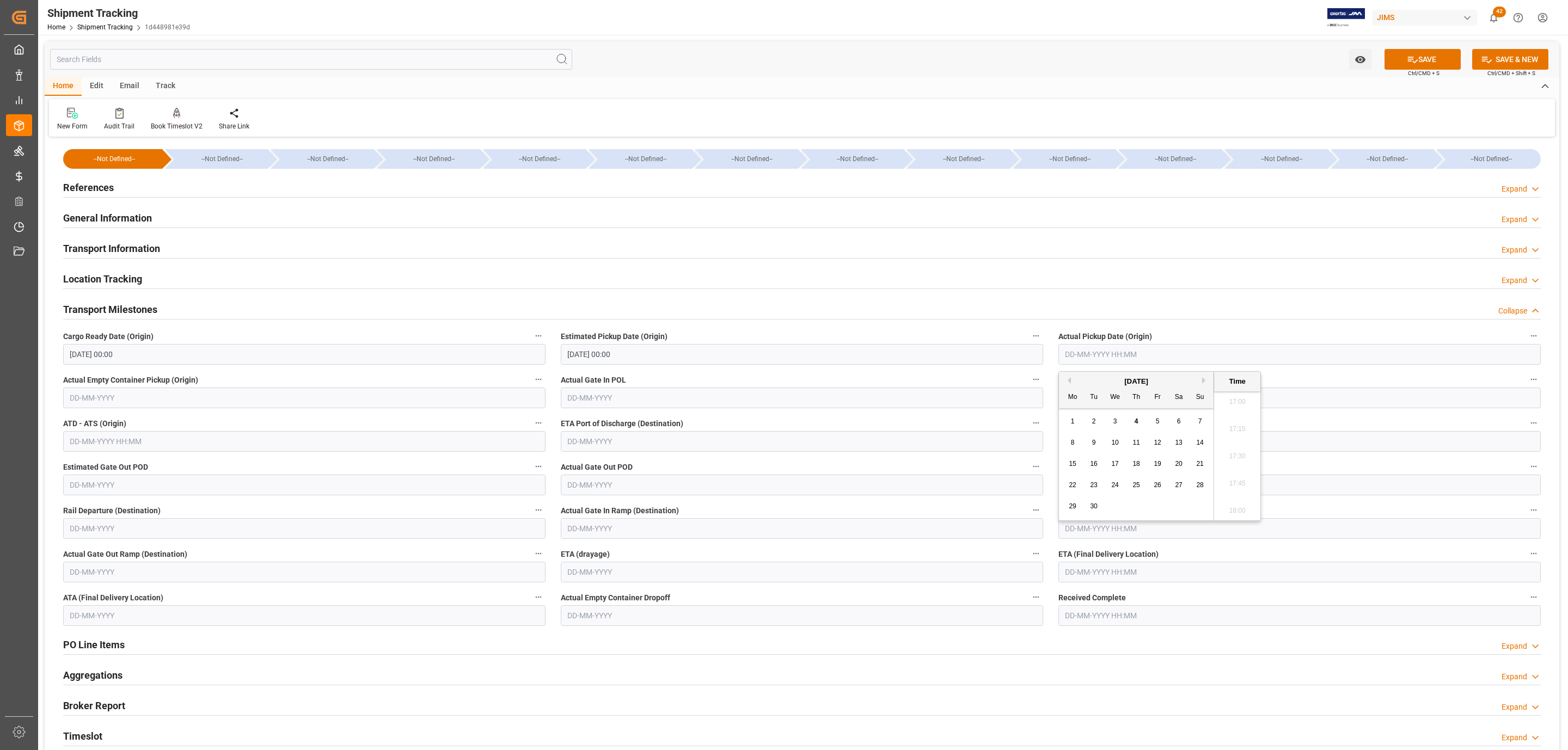
click at [1095, 421] on span "2" at bounding box center [1093, 421] width 3 height 8
type input "[DATE] 00:00"
click at [1081, 531] on input "text" at bounding box center [1299, 529] width 482 height 21
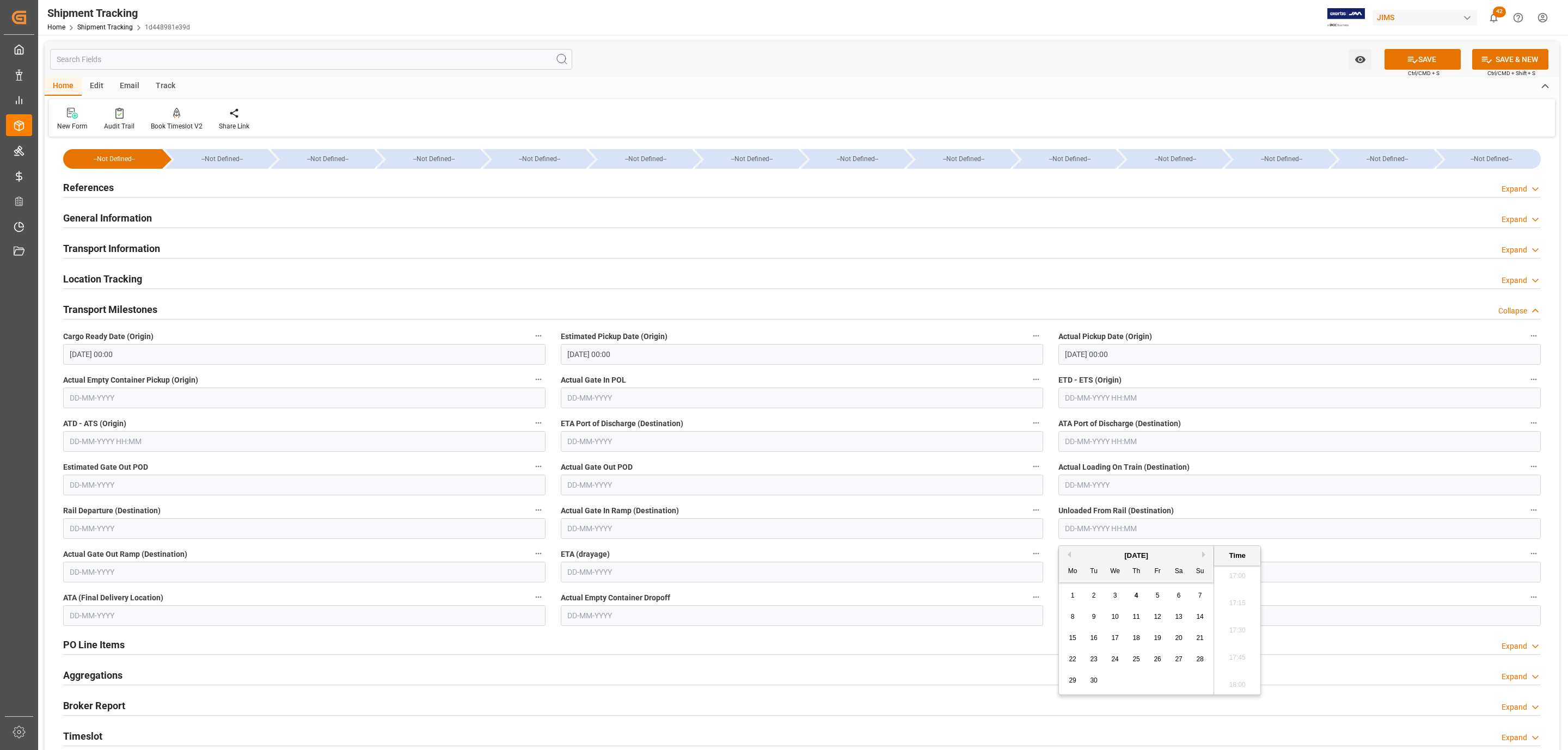
click at [967, 514] on label "Actual Gate In Ramp (Destination)" at bounding box center [802, 511] width 482 height 15
click at [1029, 514] on button "Actual Gate In Ramp (Destination)" at bounding box center [1036, 510] width 14 height 14
click at [1094, 569] on div at bounding box center [784, 375] width 1568 height 750
click at [1084, 575] on input "text" at bounding box center [1299, 572] width 482 height 21
click at [1158, 640] on span "5" at bounding box center [1157, 638] width 3 height 8
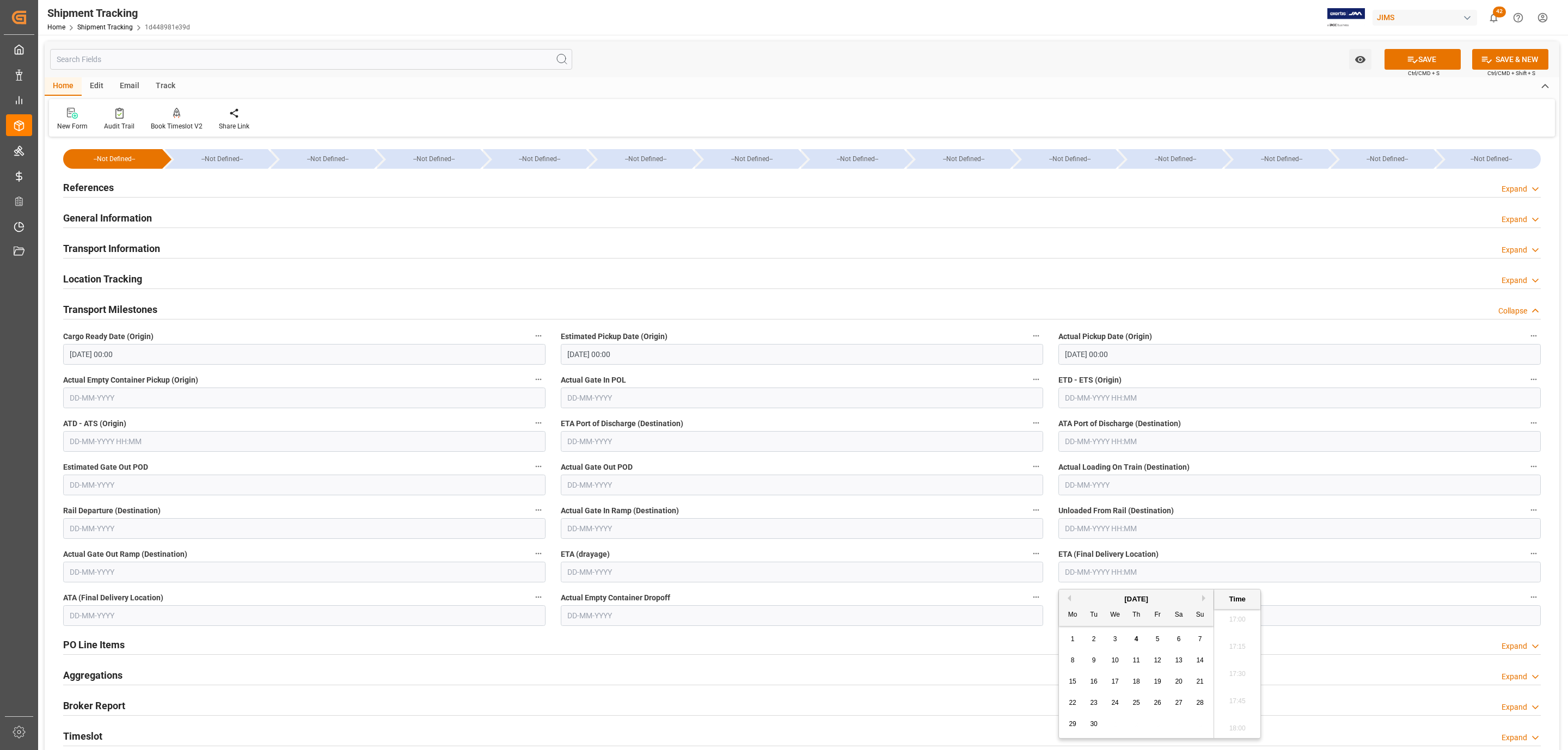
type input "[DATE] 00:00"
click at [1420, 39] on div "Watch Option SAVE Ctrl/CMD + S SAVE & NEW Ctrl/CMD + Shift + S Home Edit Email …" at bounding box center [802, 477] width 1528 height 884
click at [1418, 51] on button "SAVE" at bounding box center [1422, 59] width 76 height 21
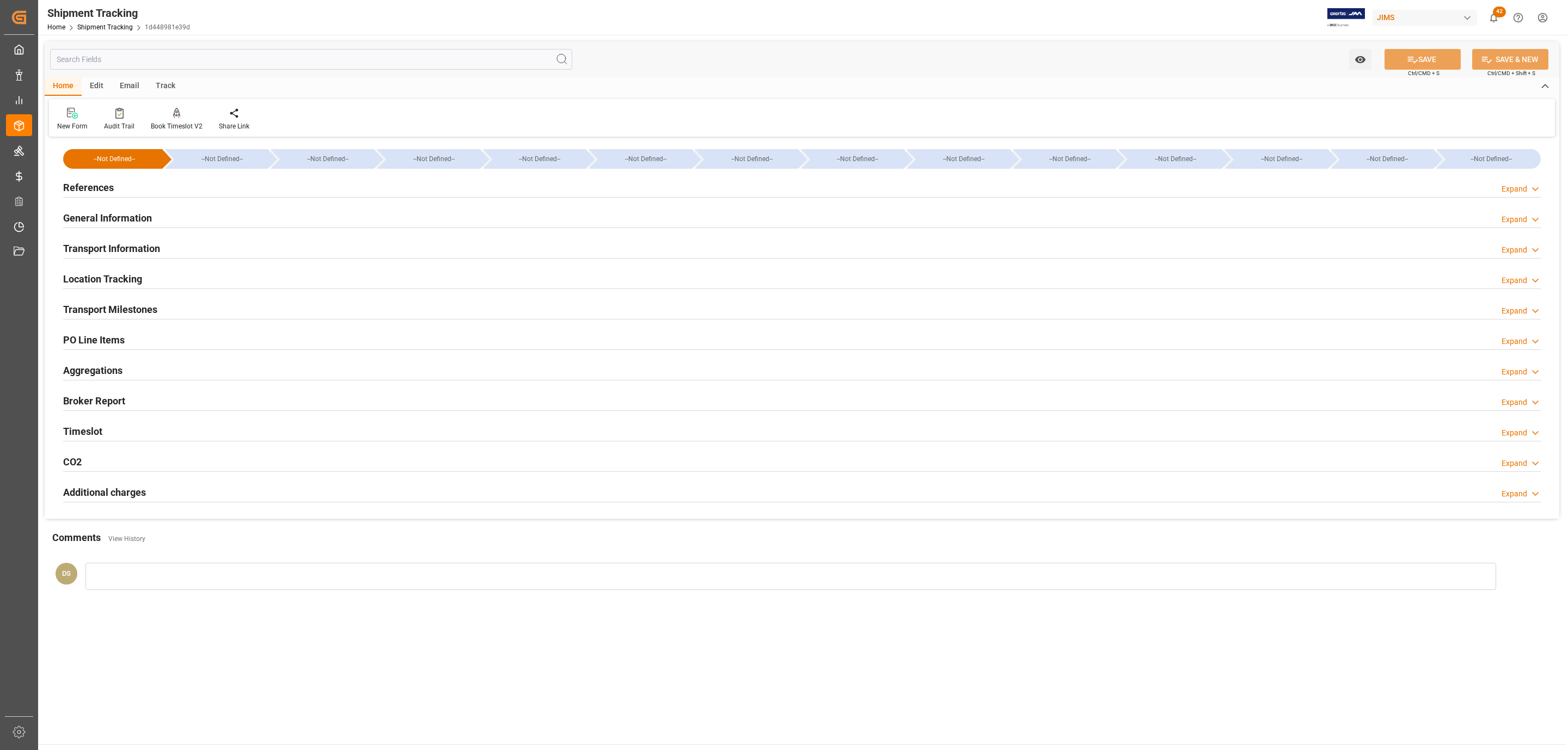
click at [124, 247] on h2 "Transport Information" at bounding box center [112, 248] width 97 height 15
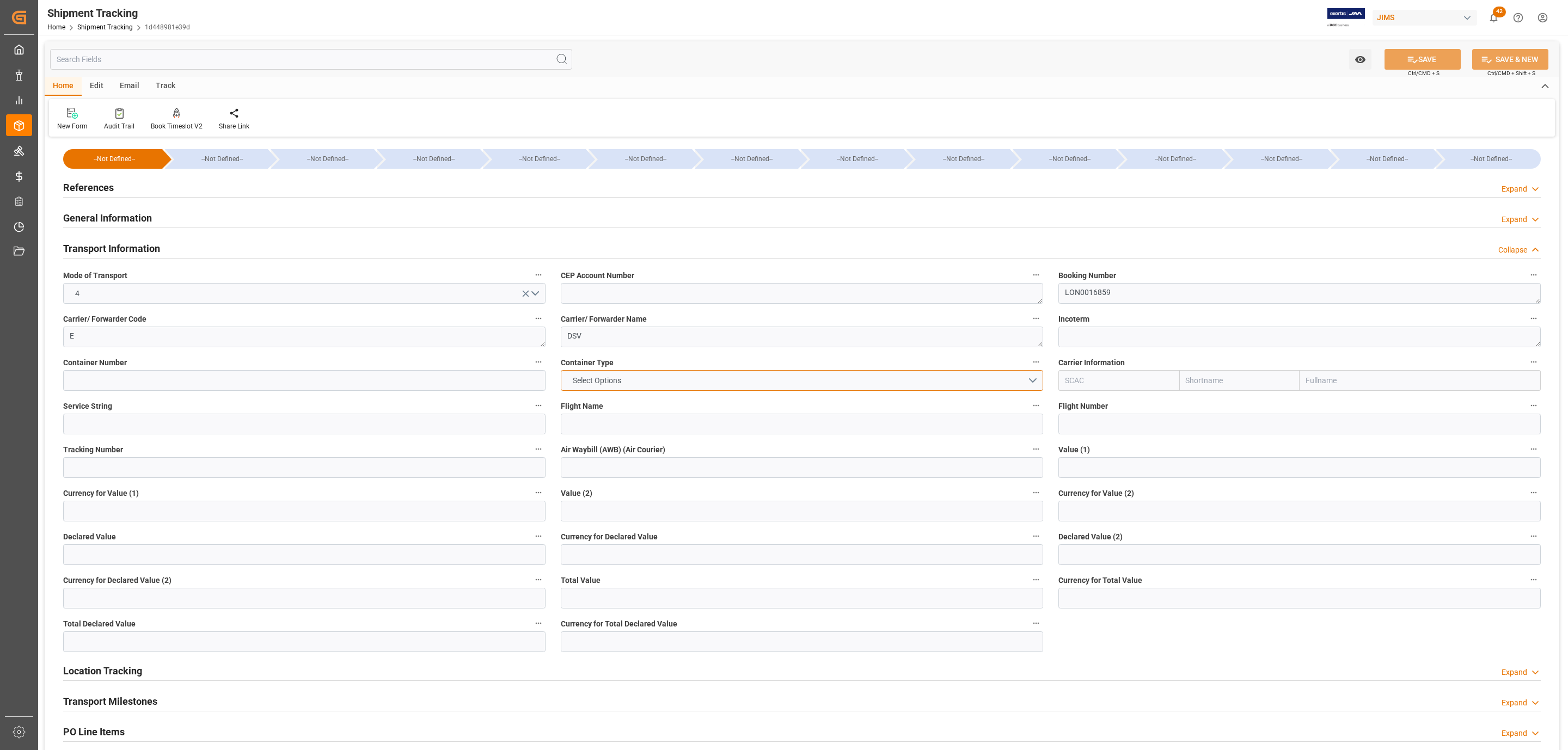
click at [668, 380] on button "Select Options" at bounding box center [802, 381] width 482 height 21
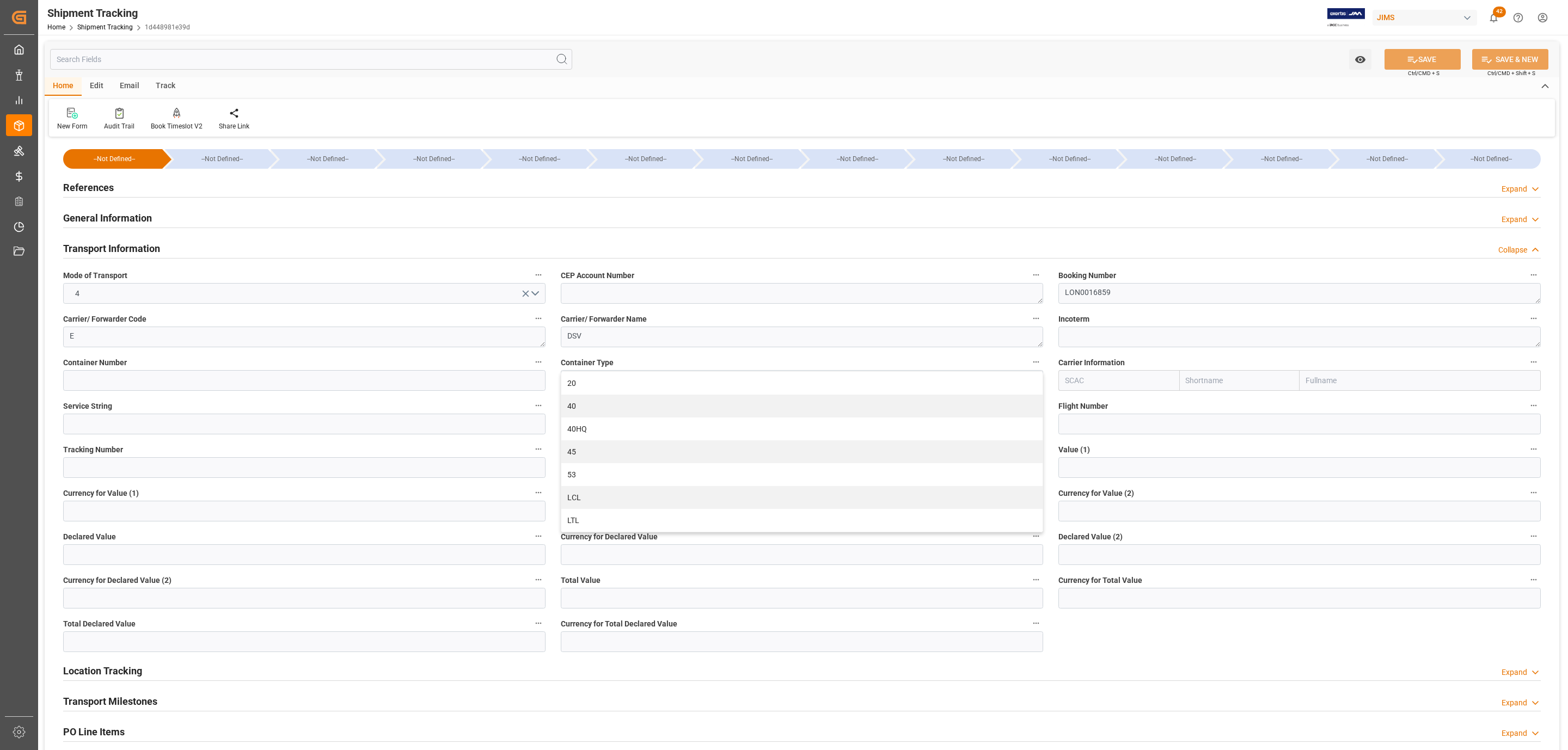
click at [110, 227] on div at bounding box center [802, 227] width 1477 height 1
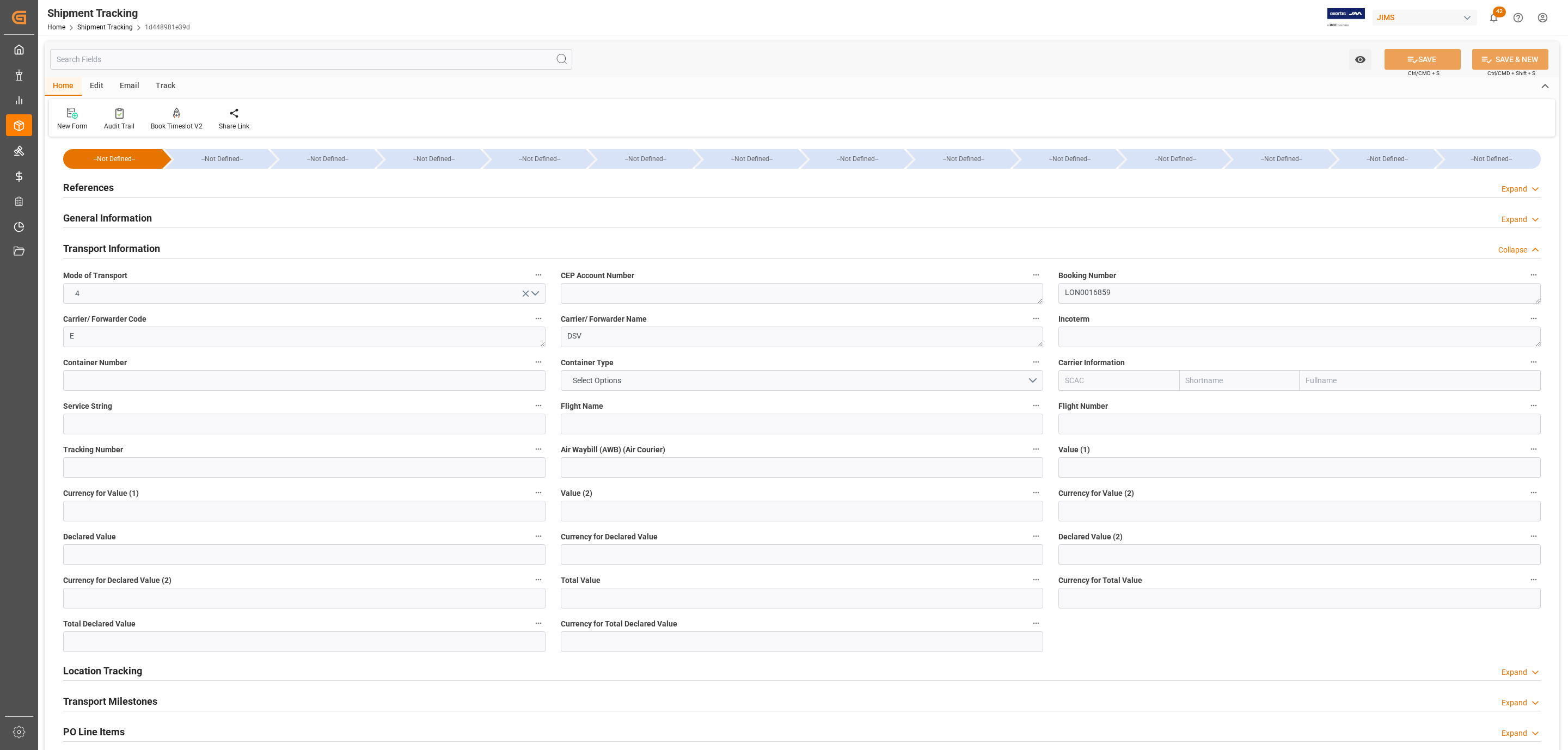
click at [111, 216] on h2 "General Information" at bounding box center [107, 218] width 89 height 15
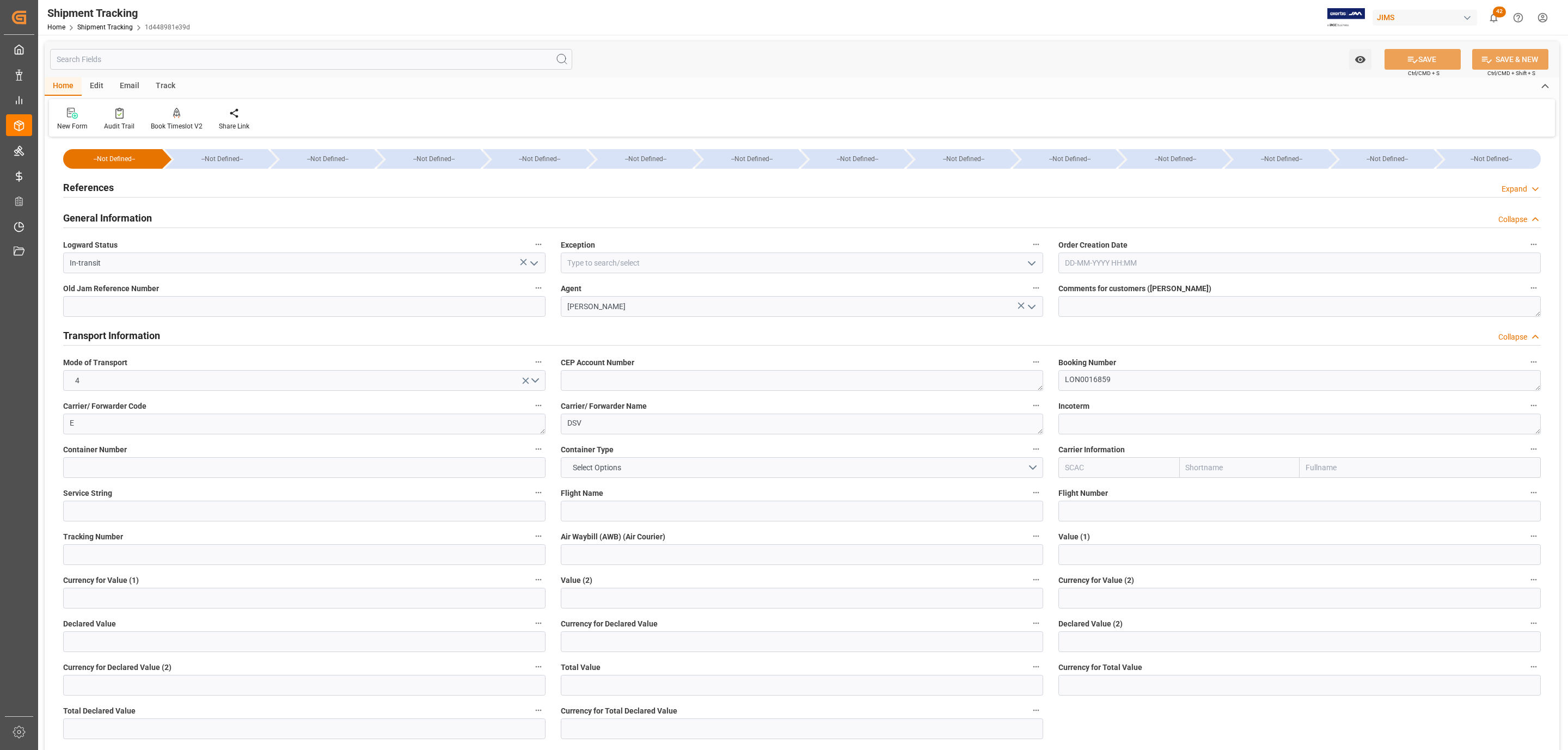
click at [131, 216] on h2 "General Information" at bounding box center [107, 218] width 89 height 15
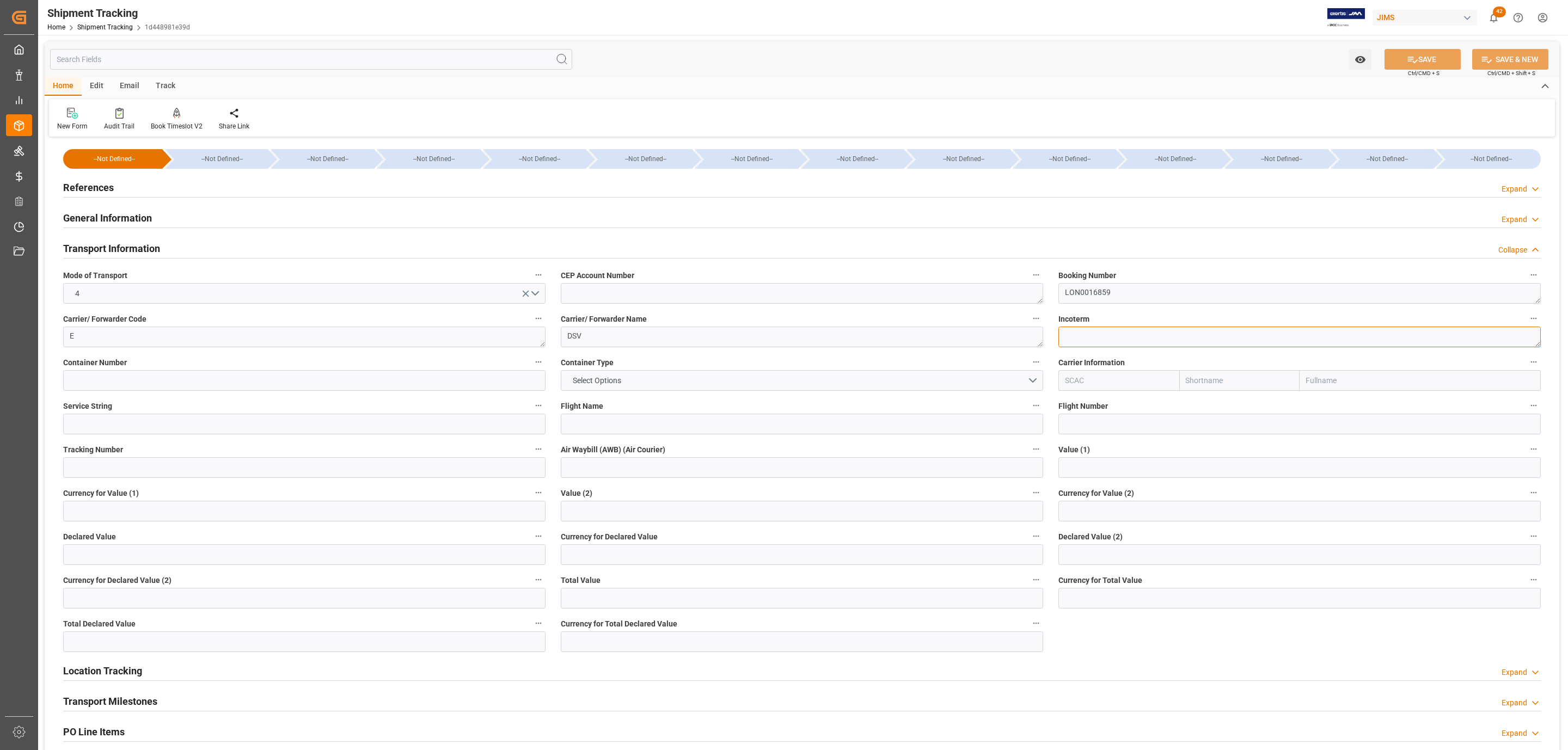
click at [1118, 336] on textarea at bounding box center [1299, 337] width 482 height 21
